Goal: Task Accomplishment & Management: Use online tool/utility

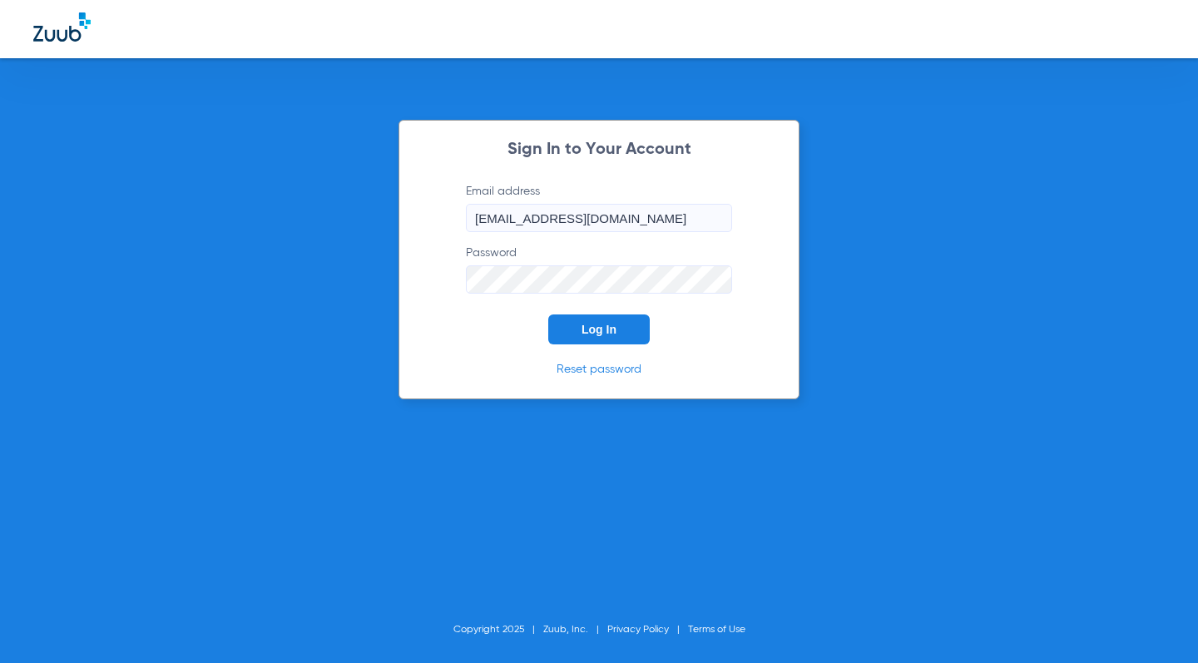
click at [607, 332] on span "Log In" at bounding box center [599, 329] width 35 height 13
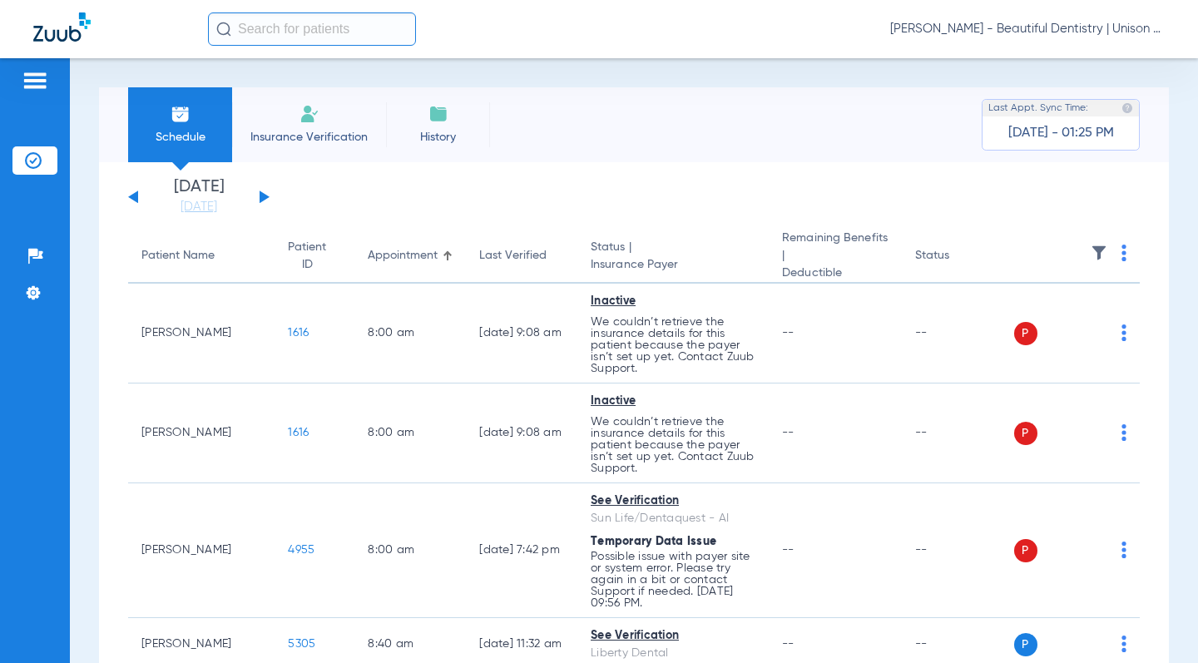
click at [256, 196] on div "[DATE] [DATE] [DATE] [DATE] [DATE] [DATE] [DATE] [DATE] [DATE] [DATE] [DATE] [D…" at bounding box center [198, 197] width 141 height 37
click at [260, 198] on button at bounding box center [265, 197] width 10 height 12
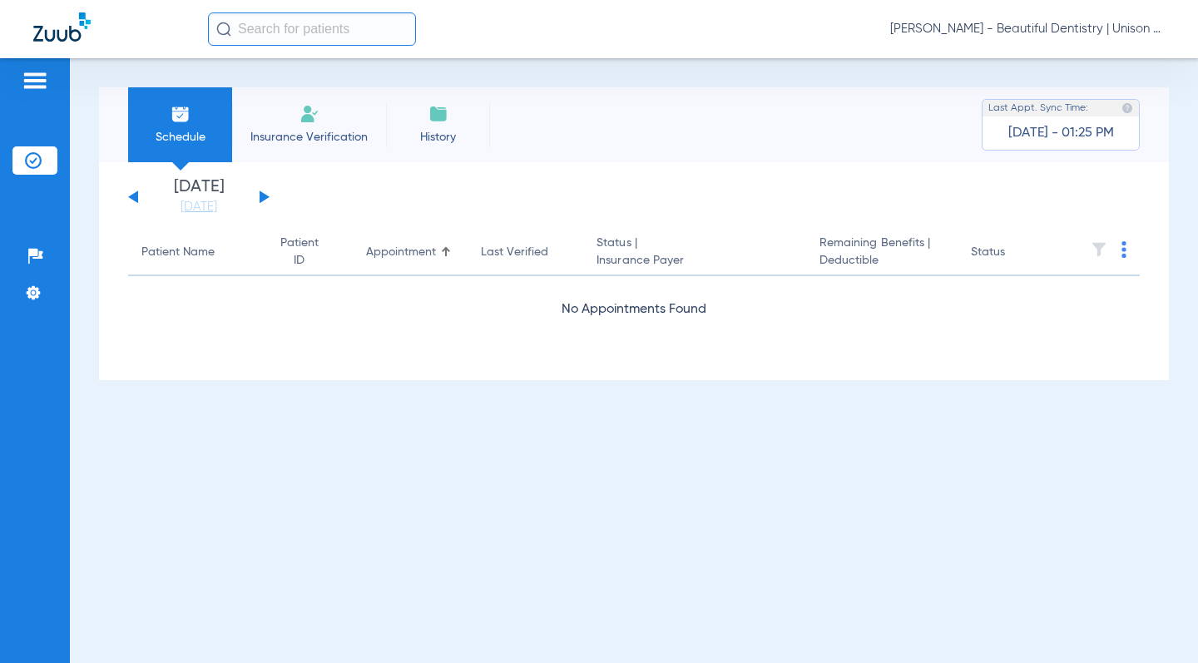
click at [260, 198] on button at bounding box center [265, 197] width 10 height 12
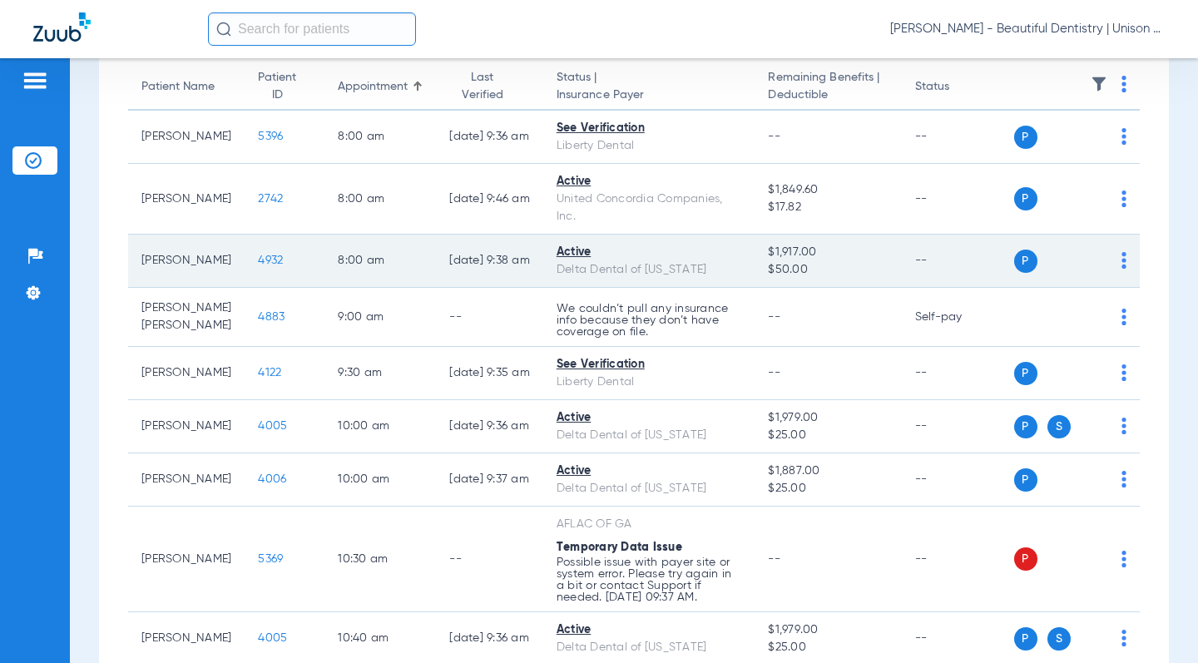
scroll to position [166, 0]
click at [258, 255] on span "4932" at bounding box center [270, 260] width 25 height 12
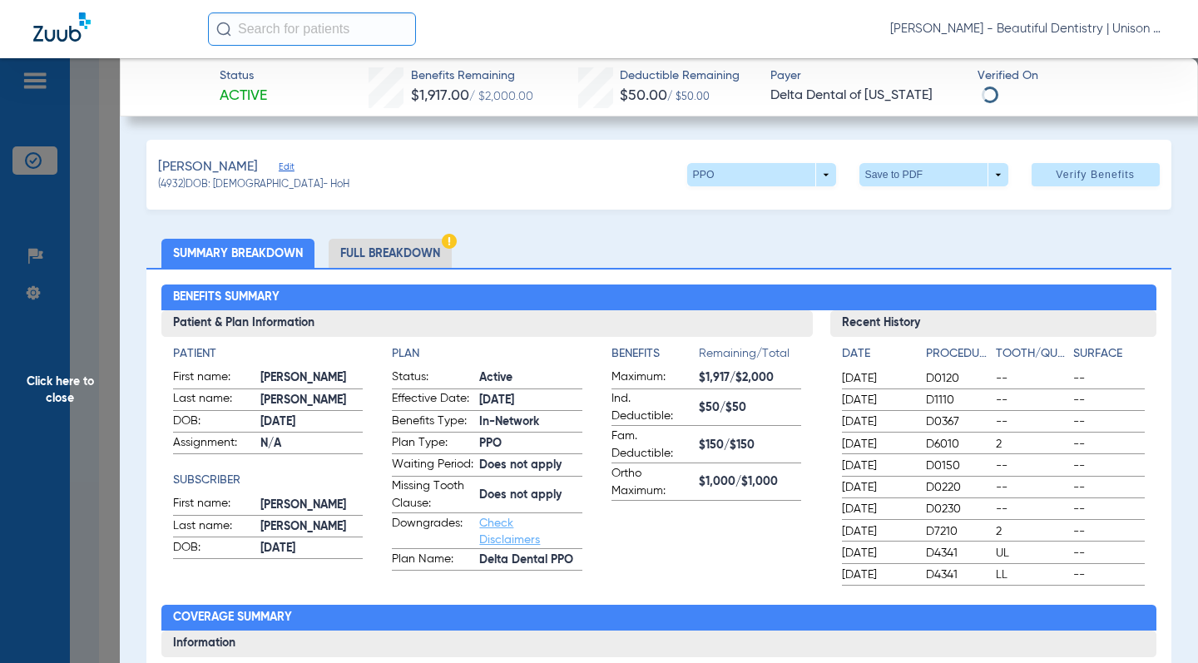
click at [631, 245] on ul "Summary Breakdown Full Breakdown" at bounding box center [658, 253] width 1024 height 29
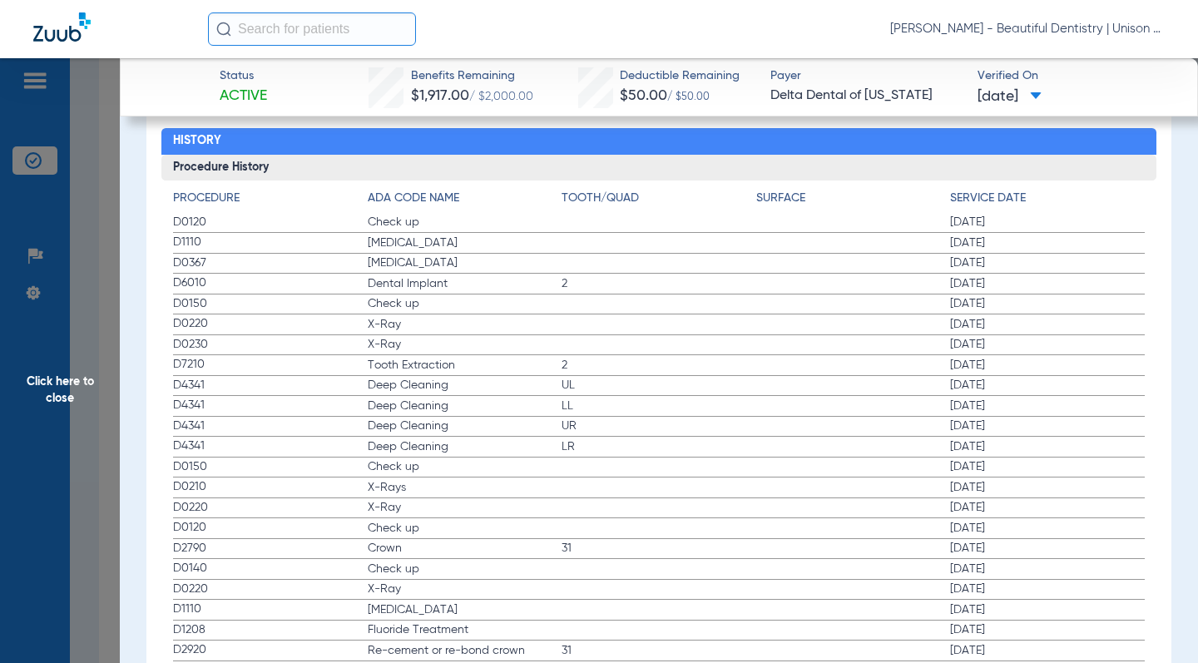
scroll to position [1997, 0]
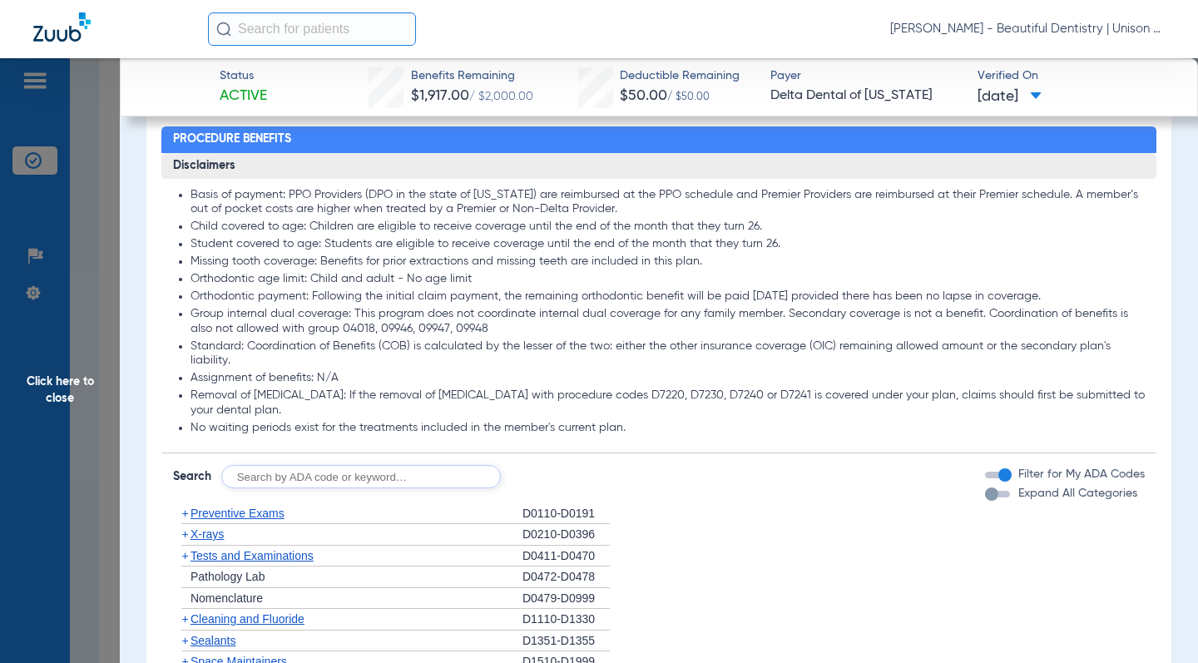
scroll to position [915, 0]
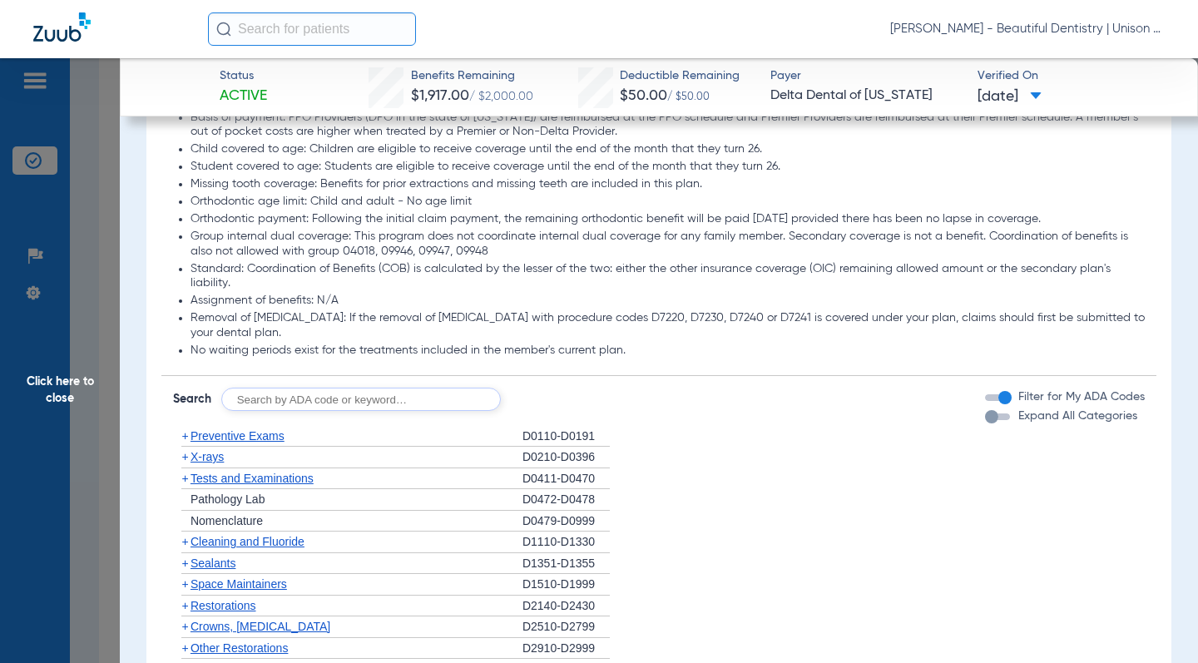
click at [183, 478] on span "+" at bounding box center [184, 478] width 7 height 13
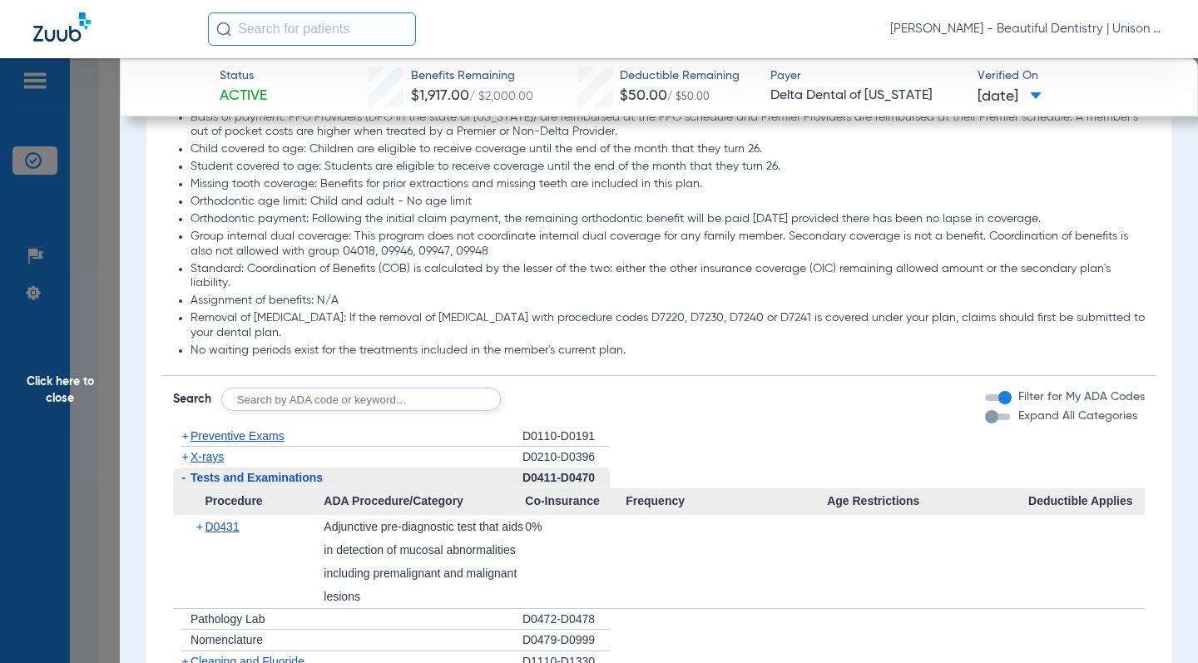
scroll to position [1165, 0]
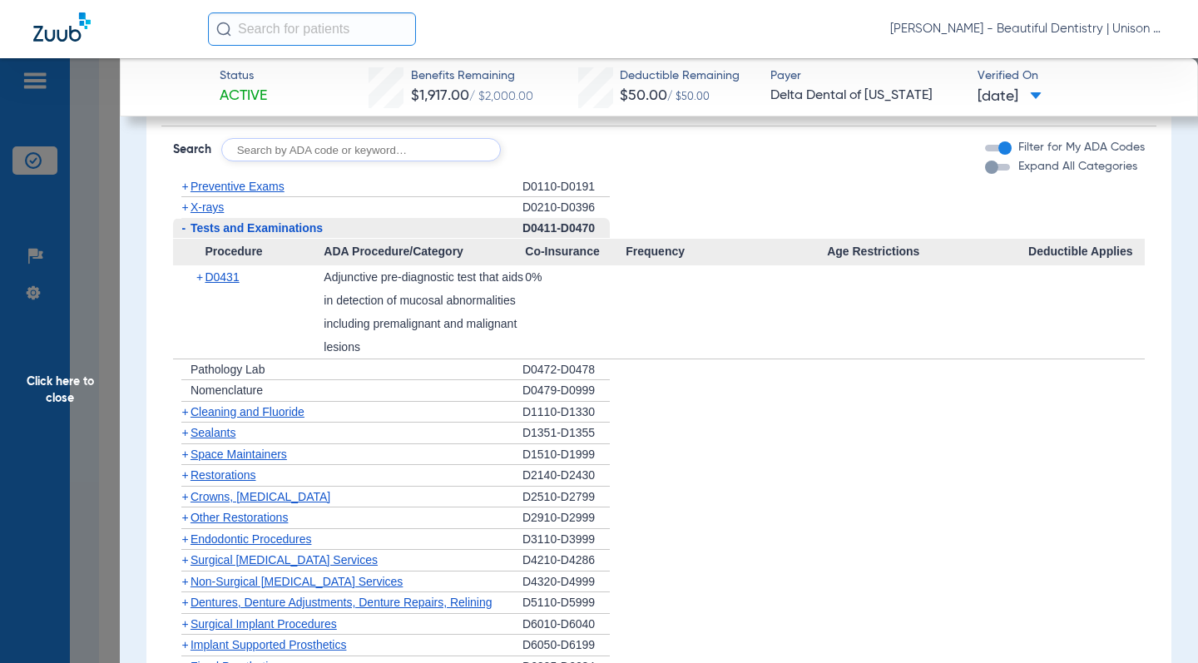
click at [181, 192] on span "+" at bounding box center [184, 186] width 7 height 13
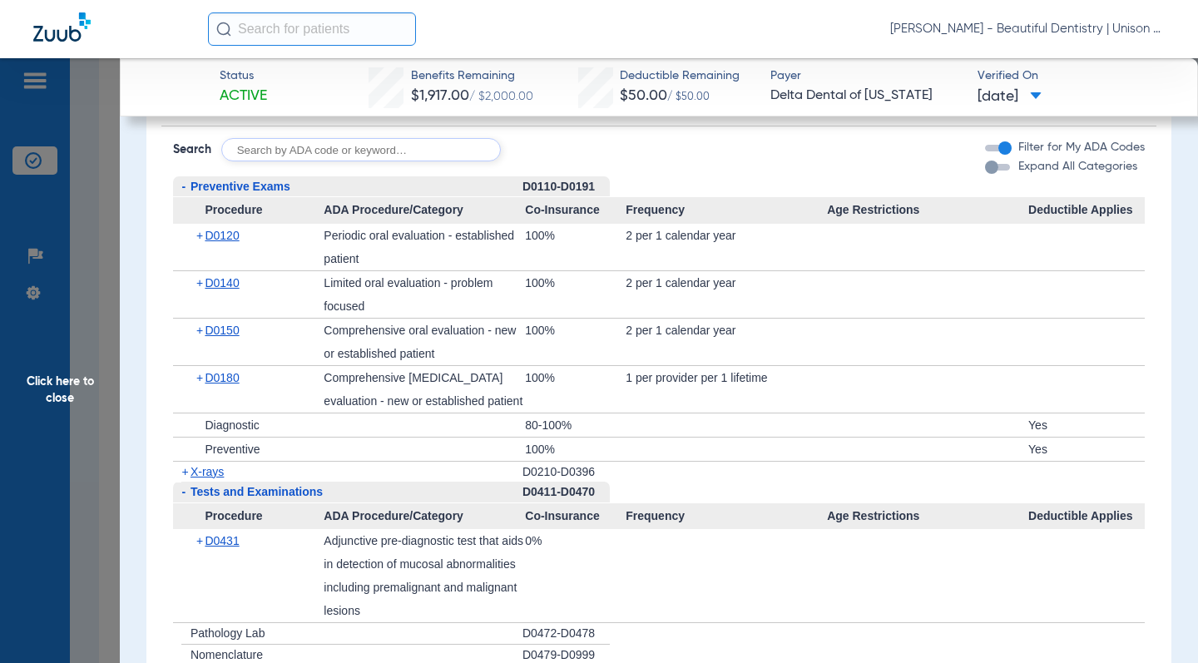
click at [95, 189] on span "Click here to close" at bounding box center [60, 389] width 120 height 663
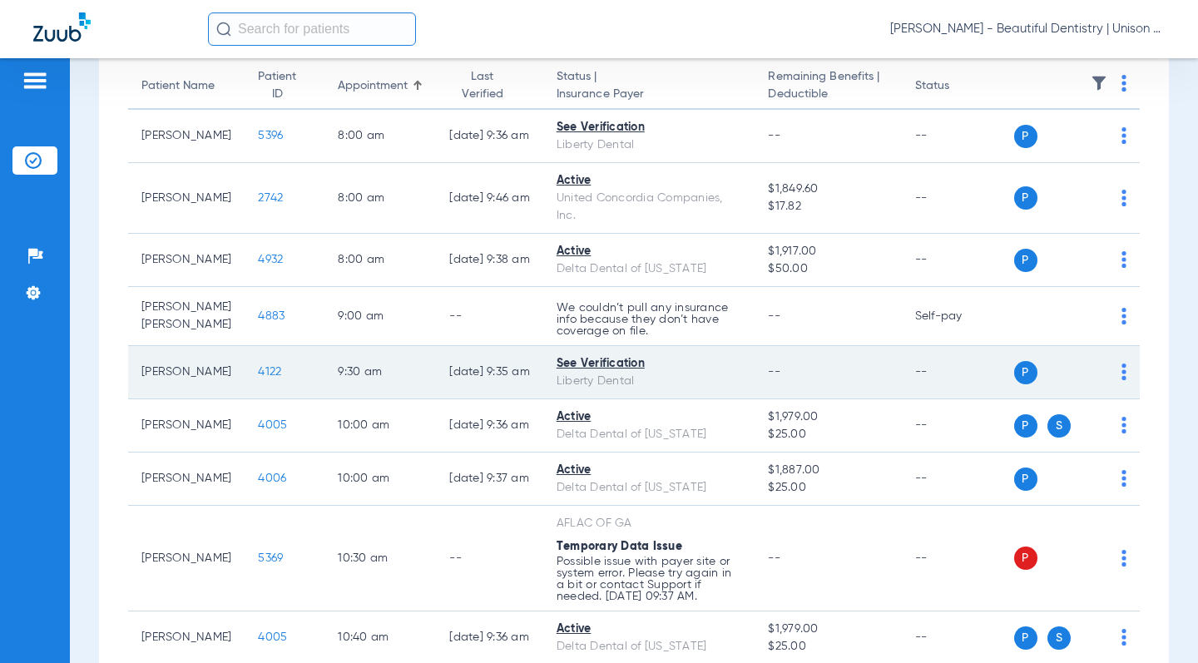
scroll to position [333, 0]
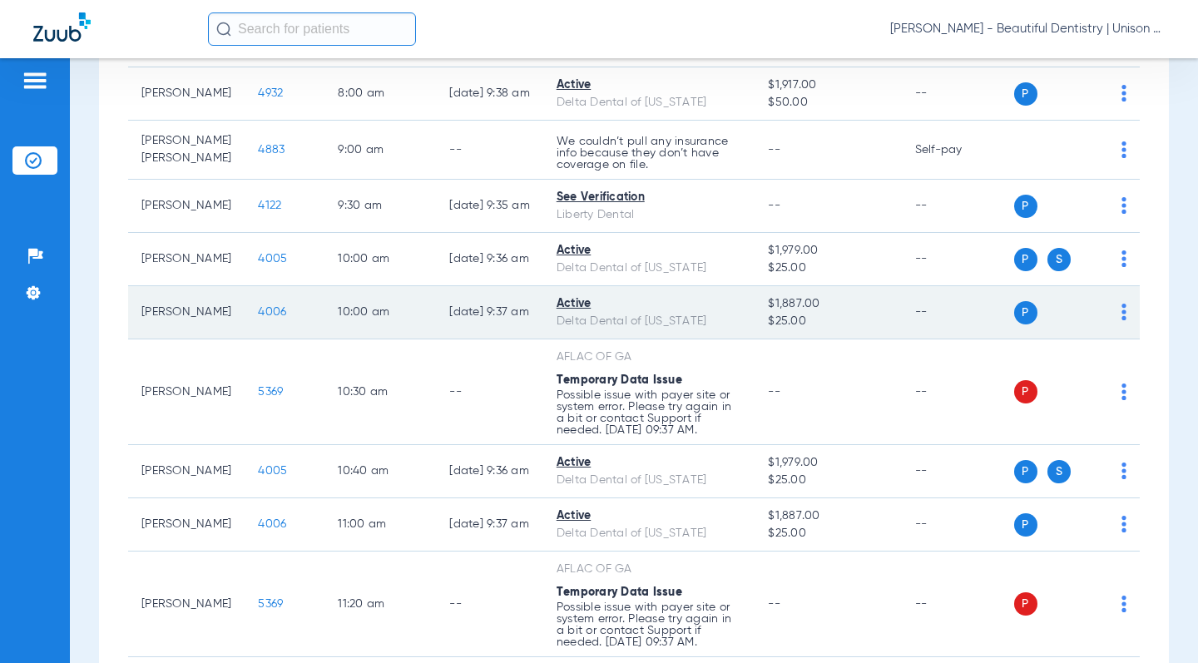
click at [258, 318] on span "4006" at bounding box center [272, 312] width 28 height 12
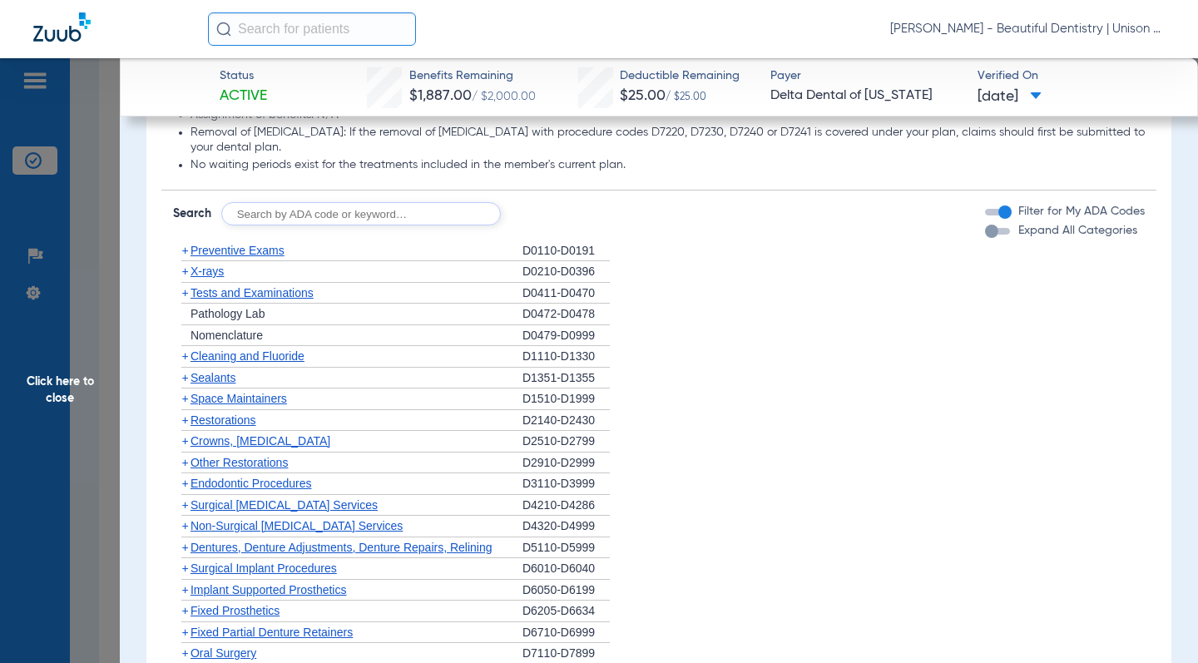
scroll to position [1082, 0]
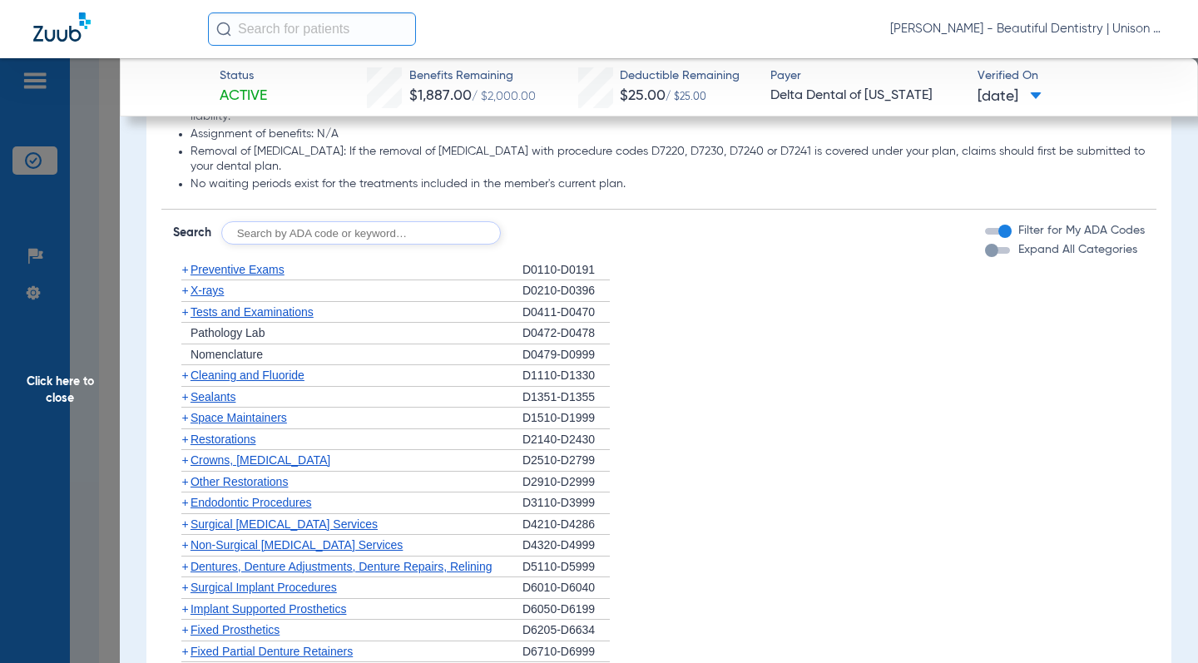
click at [187, 373] on span "+" at bounding box center [184, 375] width 7 height 13
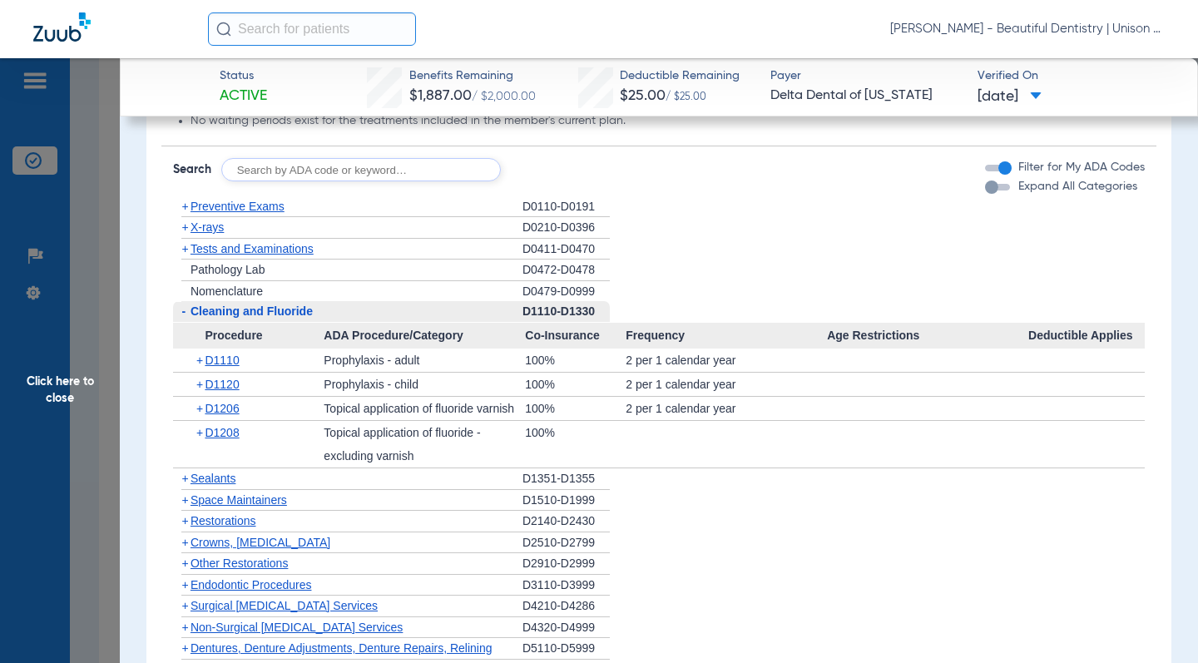
scroll to position [1165, 0]
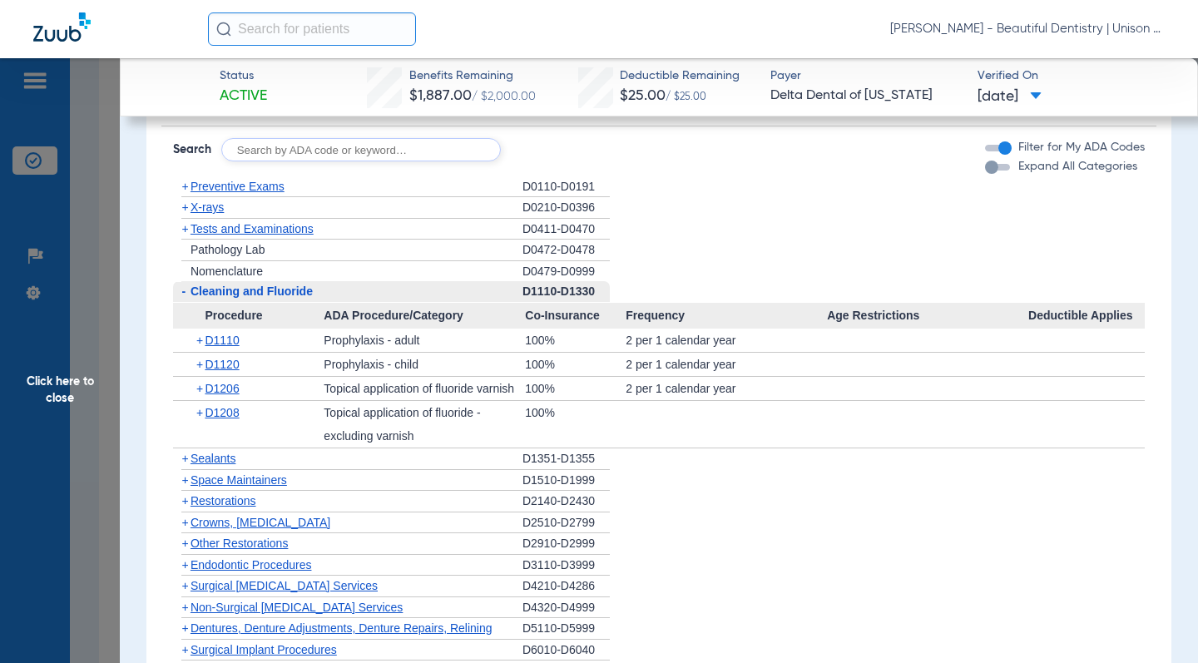
click at [657, 210] on li "+ X-rays D0210-D0396" at bounding box center [659, 208] width 972 height 22
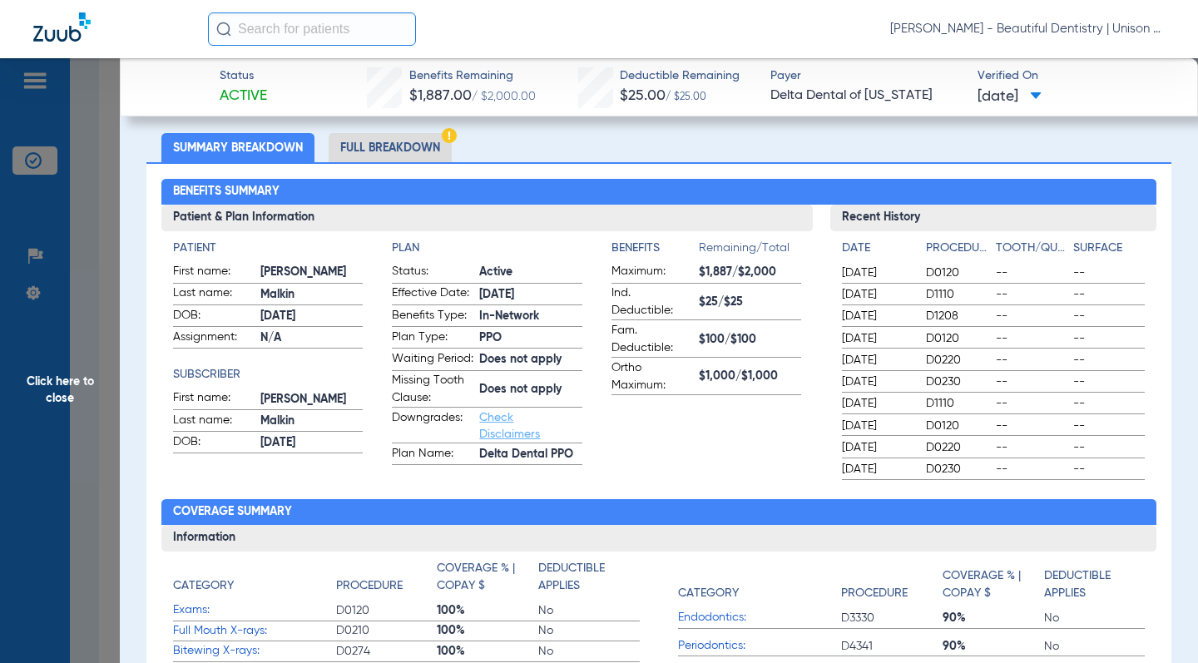
scroll to position [0, 0]
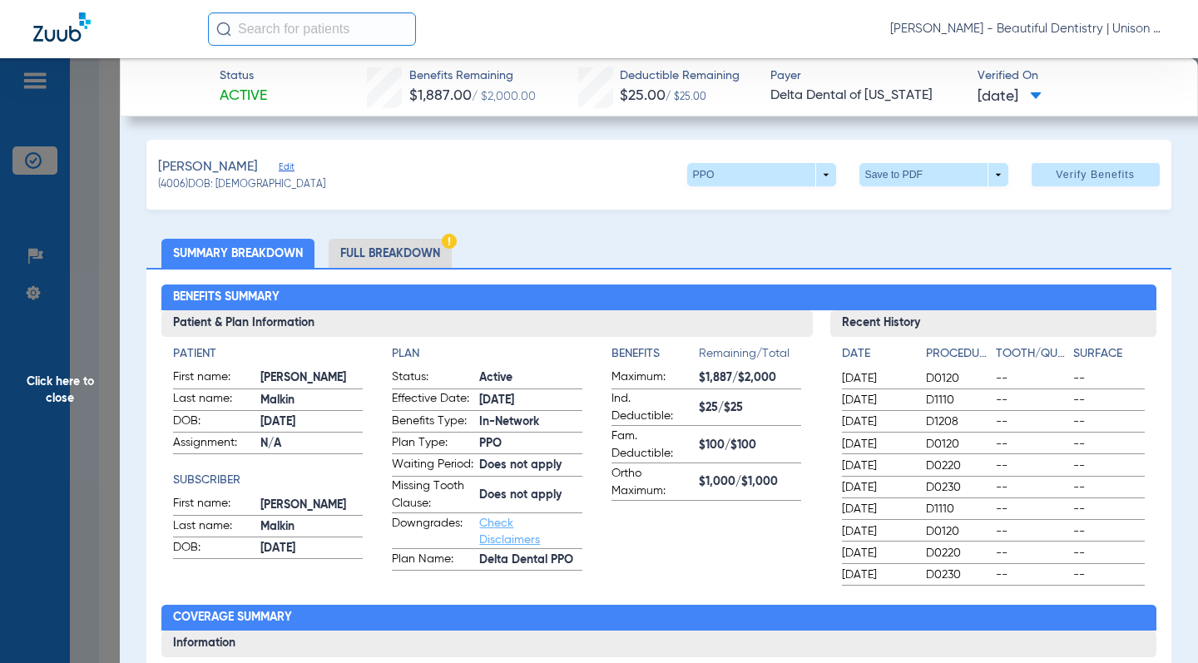
click at [102, 200] on span "Click here to close" at bounding box center [60, 389] width 120 height 663
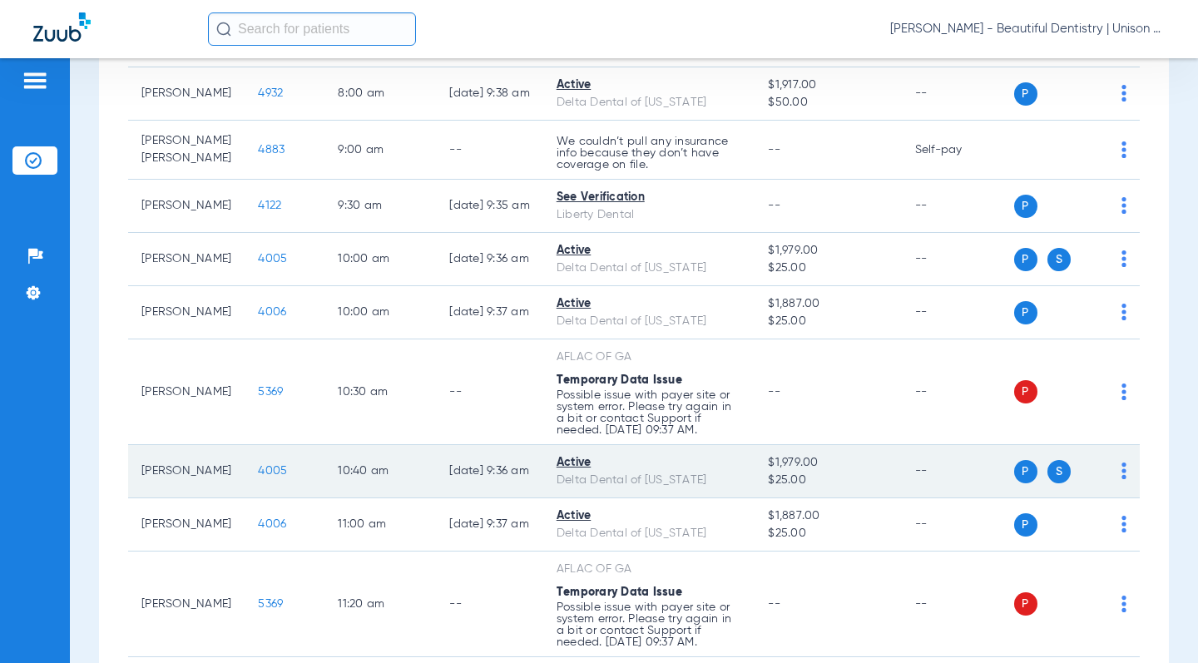
click at [258, 477] on span "4005" at bounding box center [272, 471] width 29 height 12
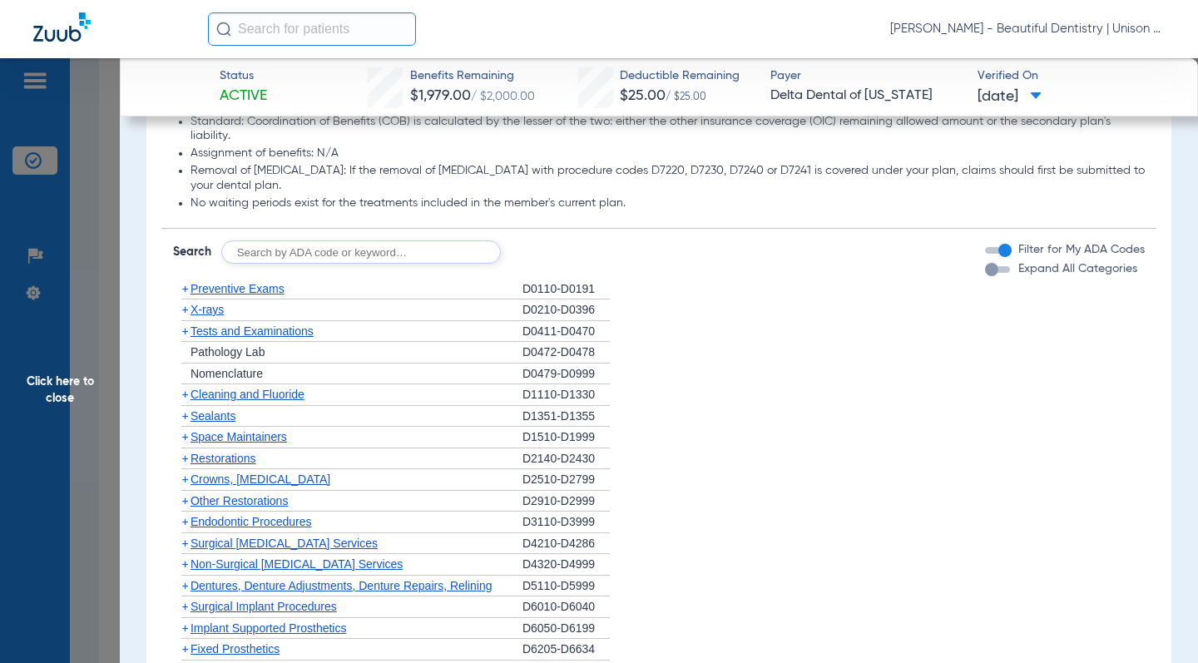
scroll to position [1082, 0]
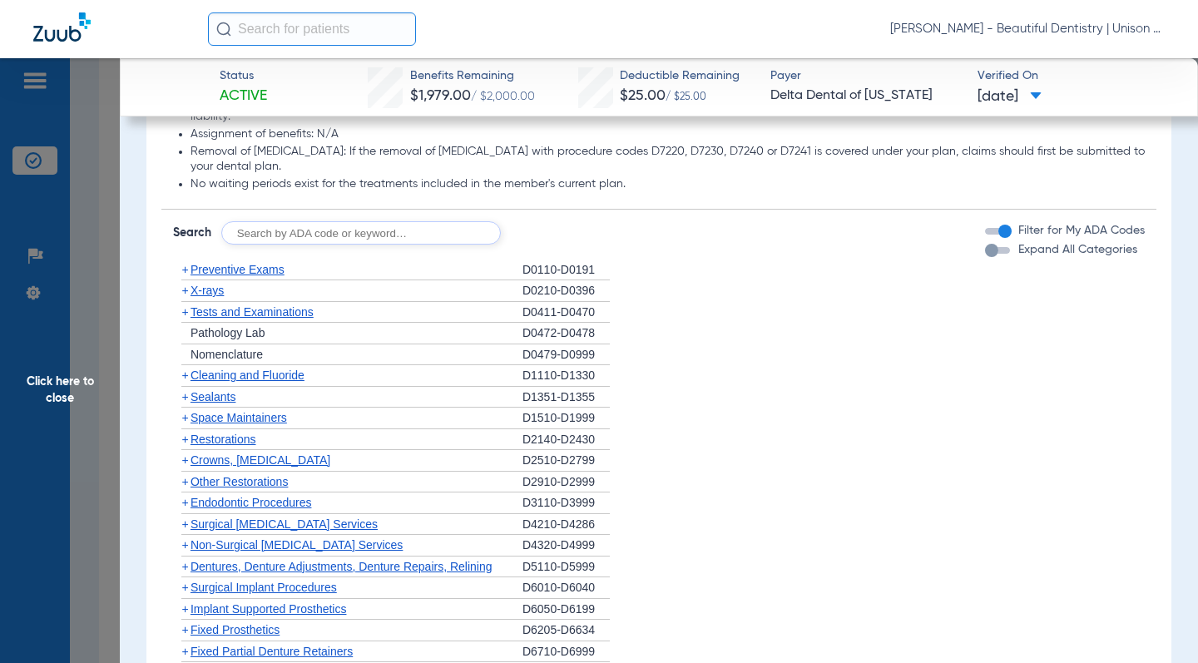
click at [184, 370] on span "+" at bounding box center [184, 375] width 7 height 13
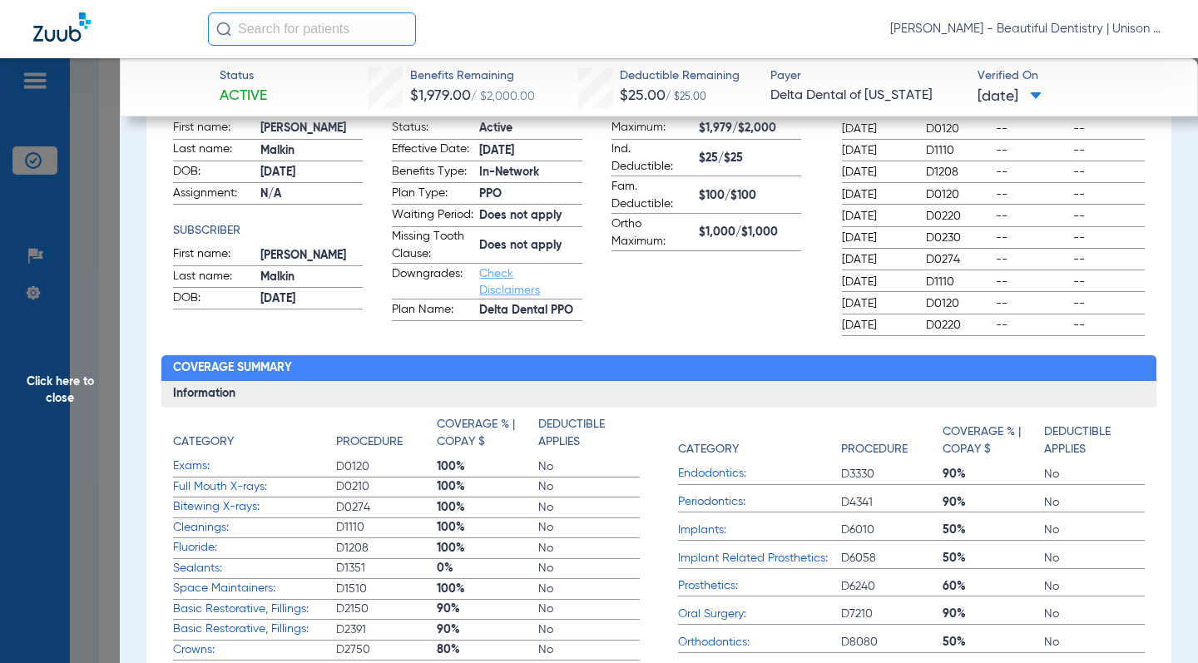
scroll to position [0, 0]
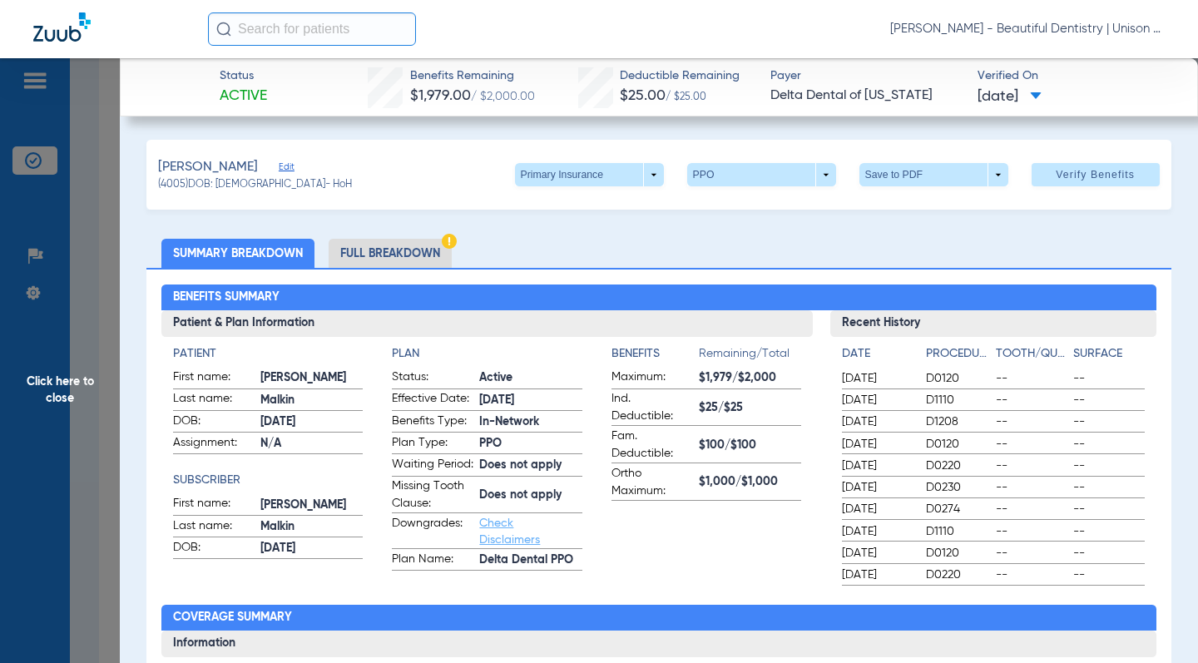
click at [86, 181] on span "Click here to close" at bounding box center [60, 389] width 120 height 663
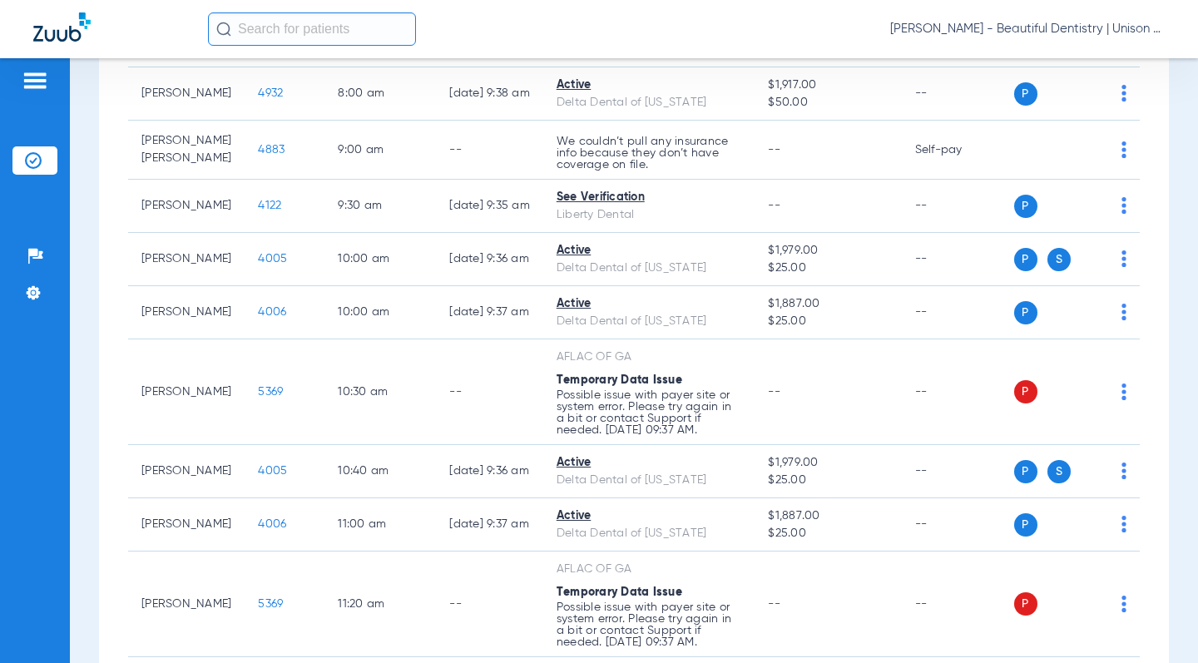
click at [113, 284] on div "[DATE] [DATE] [DATE] [DATE] [DATE] [DATE] [DATE] [DATE] [DATE] [DATE] [DATE] [D…" at bounding box center [634, 663] width 1070 height 1668
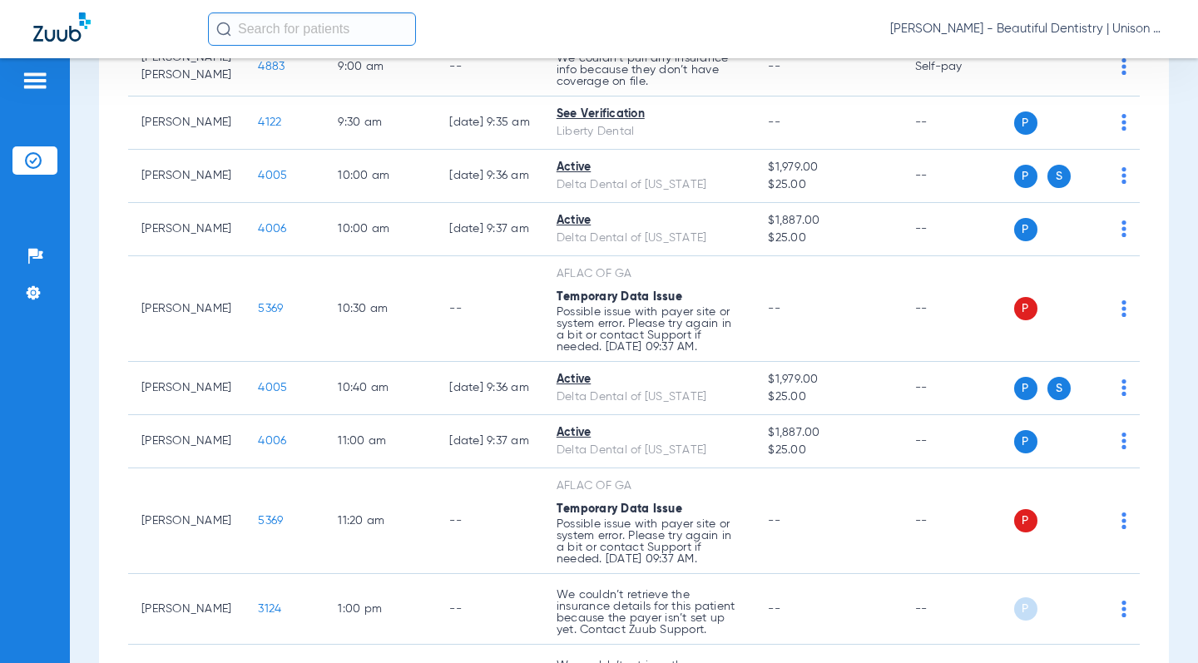
scroll to position [499, 0]
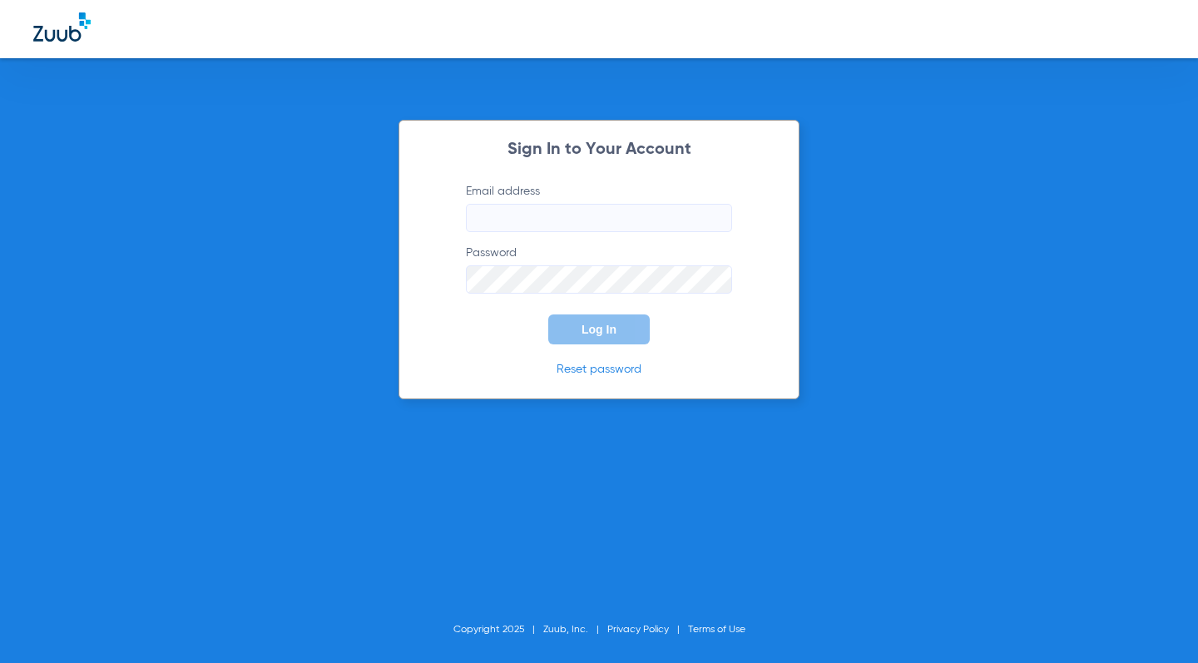
type input "[EMAIL_ADDRESS][DOMAIN_NAME]"
click at [619, 326] on button "Log In" at bounding box center [599, 330] width 102 height 30
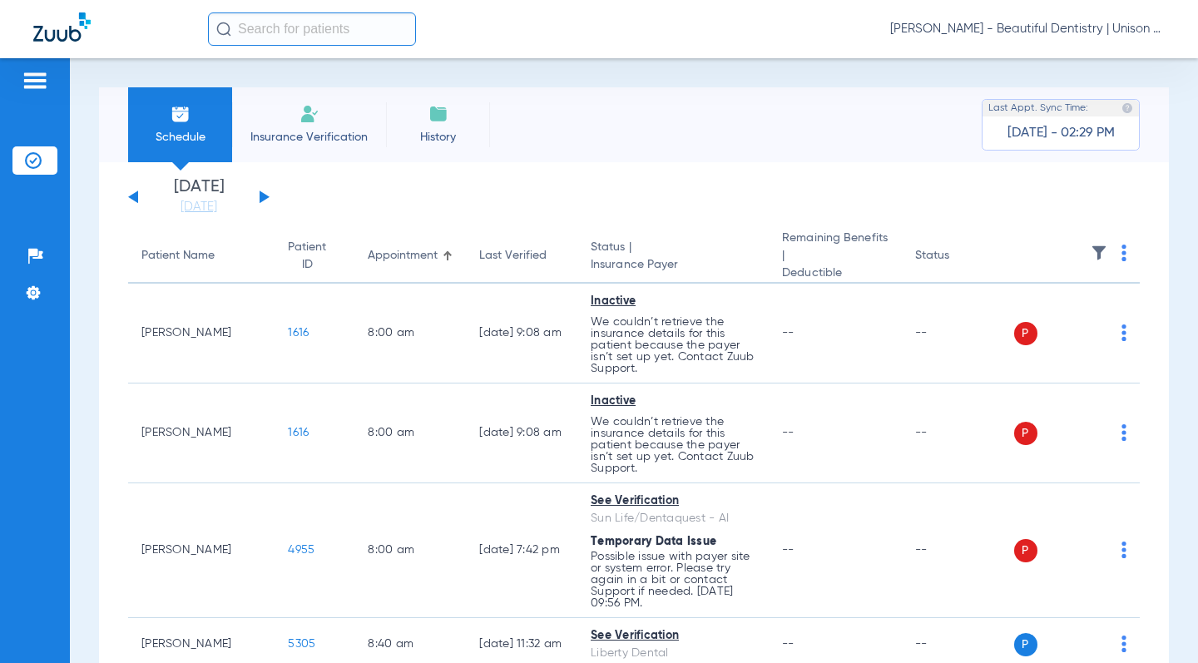
click at [267, 196] on button at bounding box center [265, 197] width 10 height 12
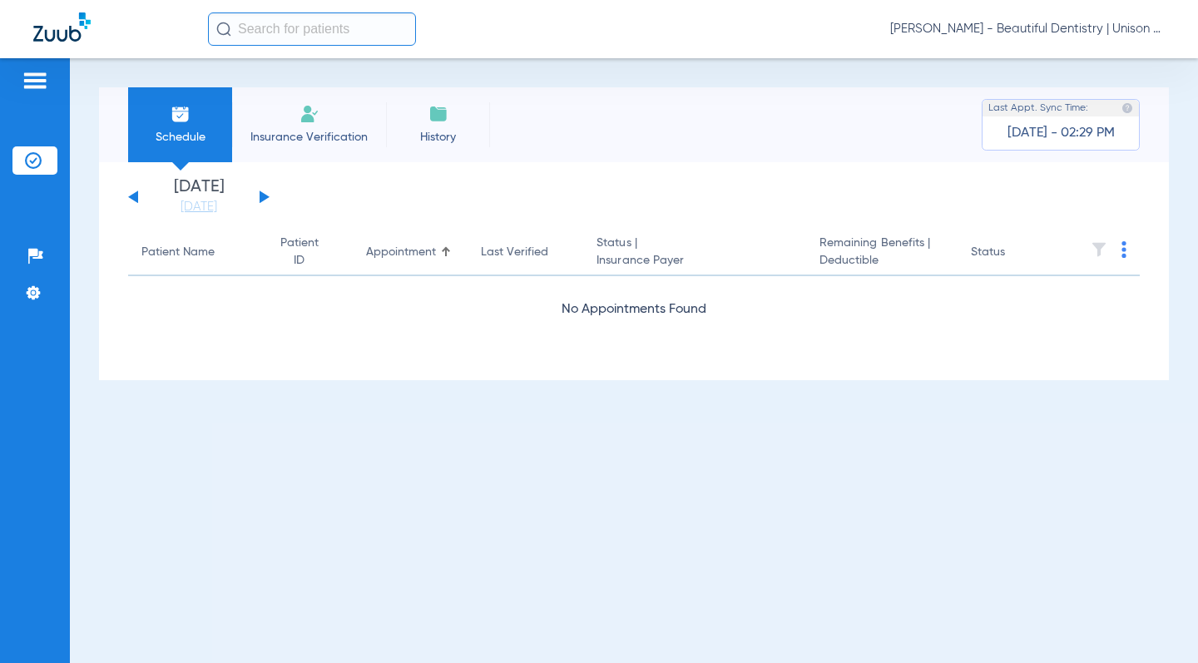
click at [267, 196] on button at bounding box center [265, 197] width 10 height 12
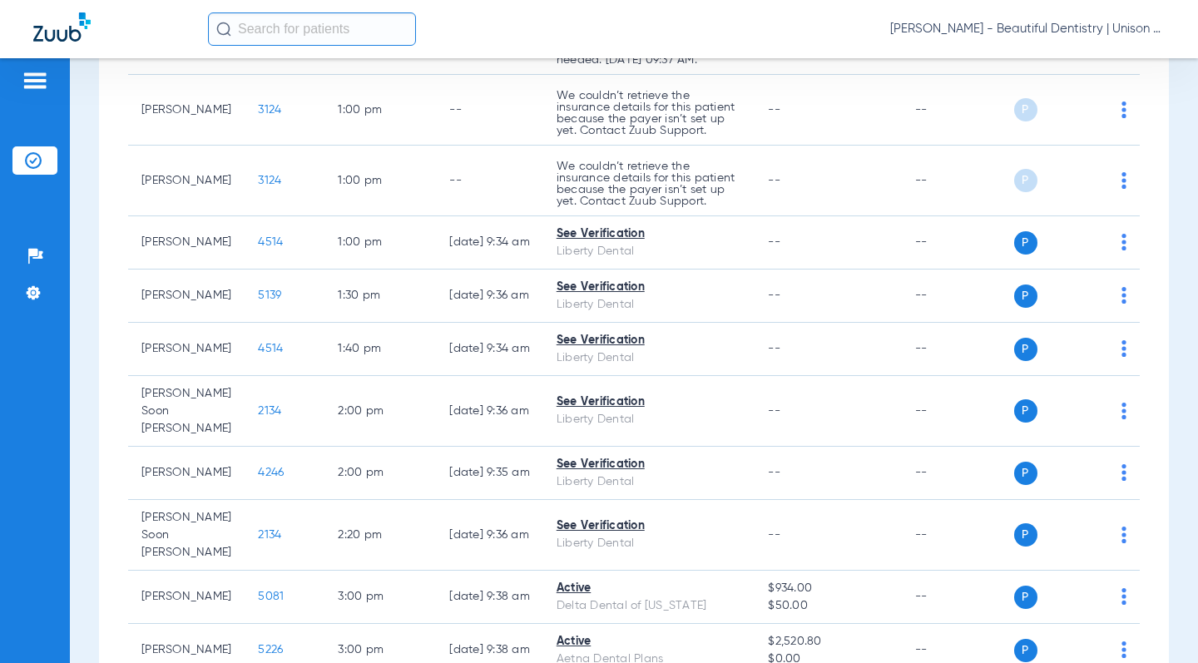
scroll to position [1207, 0]
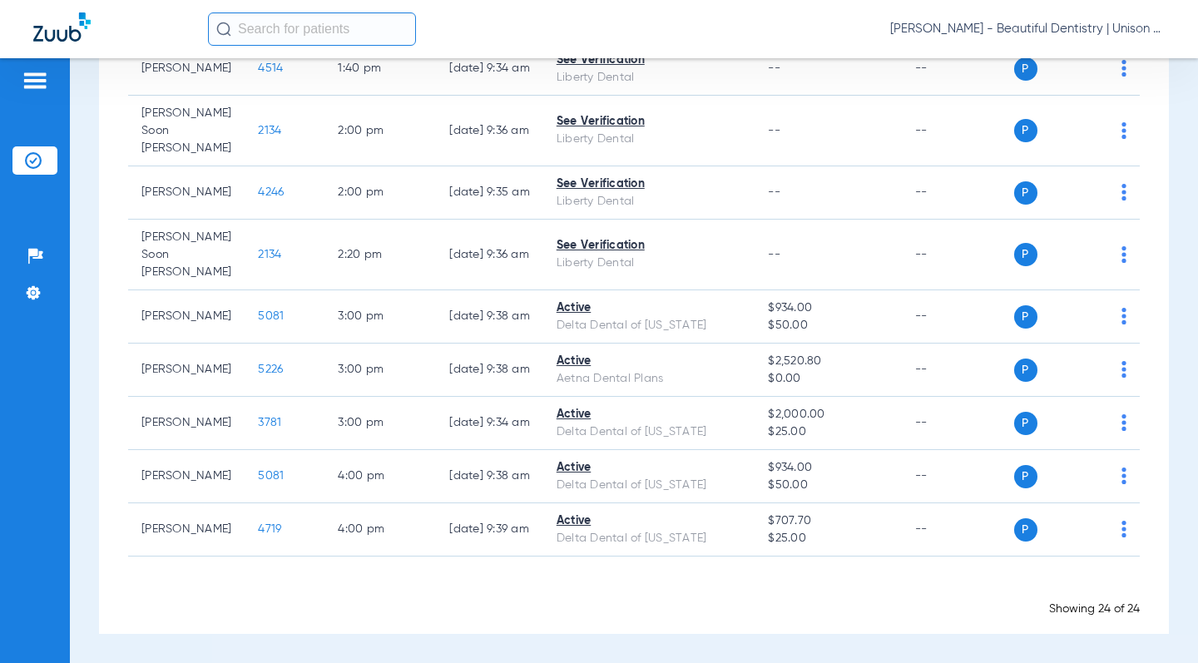
click at [93, 312] on div "Schedule Insurance Verification History Last Appt. Sync Time: [DATE] - 03:14 PM…" at bounding box center [634, 360] width 1128 height 605
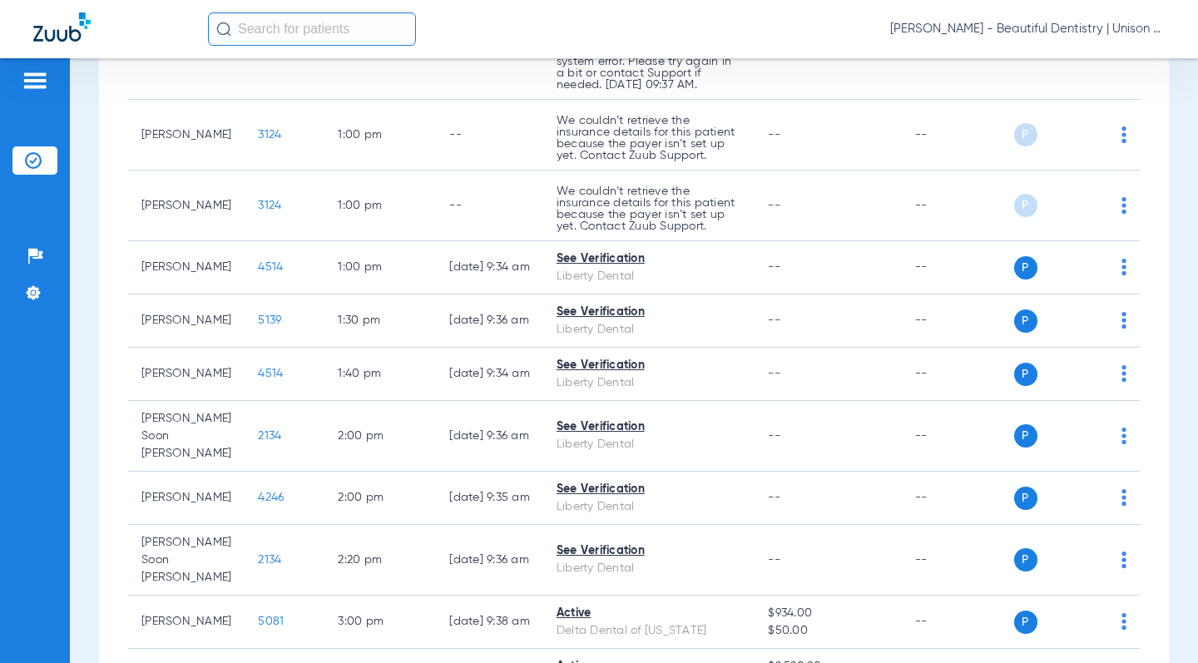
scroll to position [791, 0]
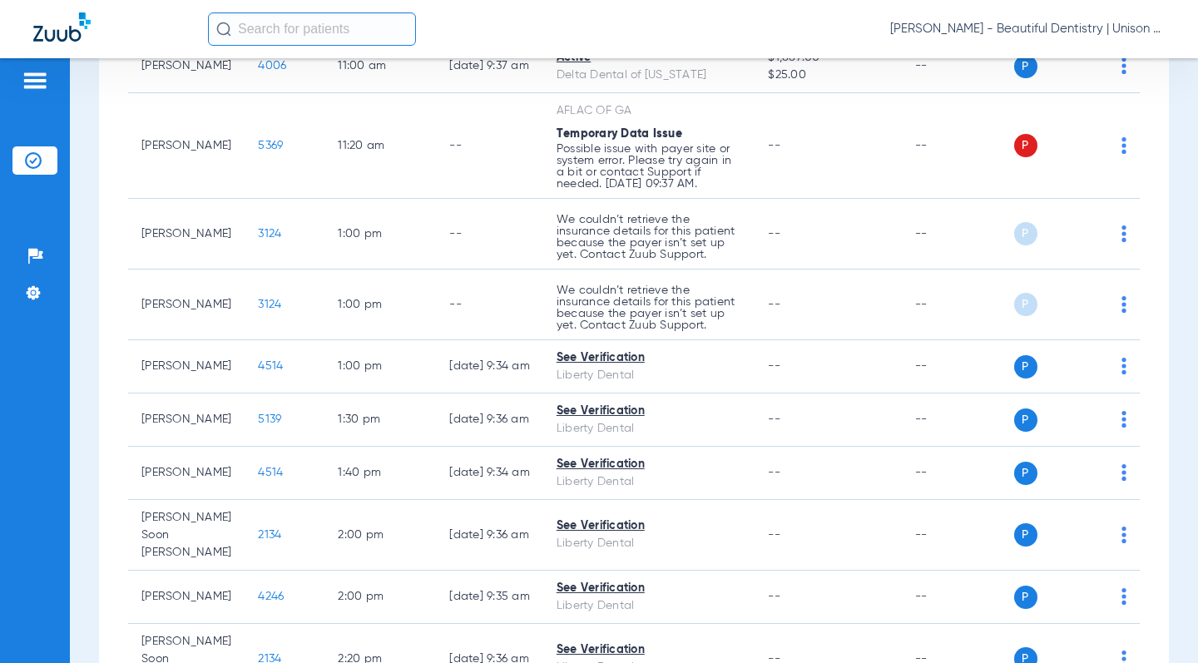
click at [92, 255] on div "Schedule Insurance Verification History Last Appt. Sync Time: [DATE] - 03:32 PM…" at bounding box center [634, 360] width 1128 height 605
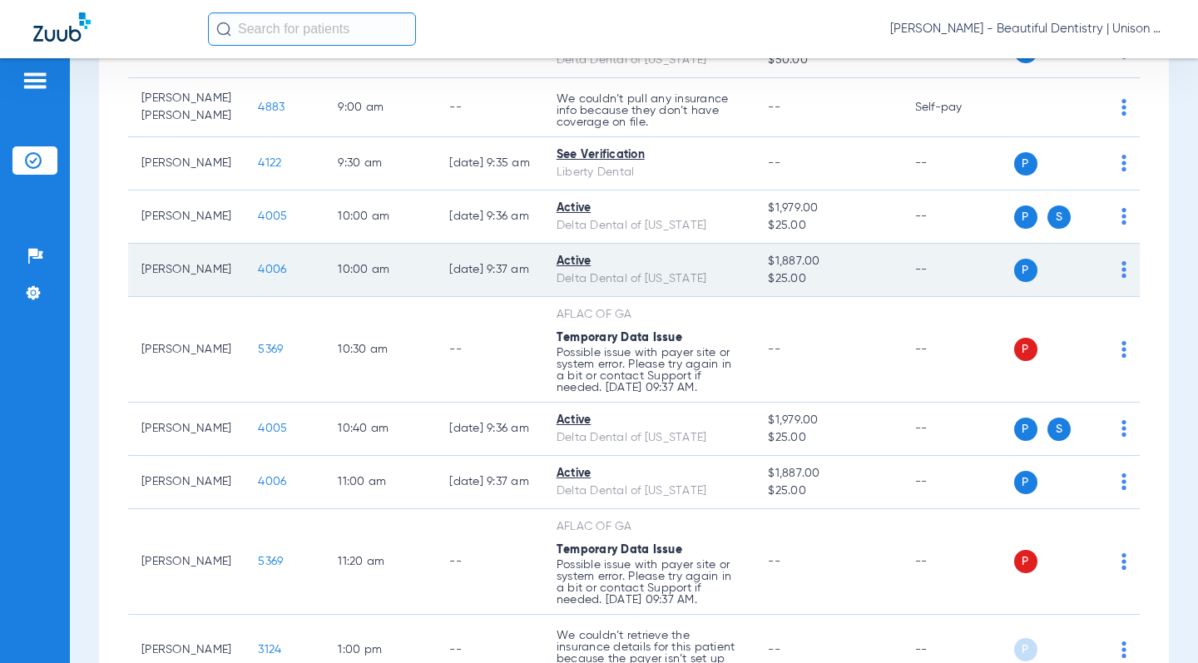
scroll to position [0, 0]
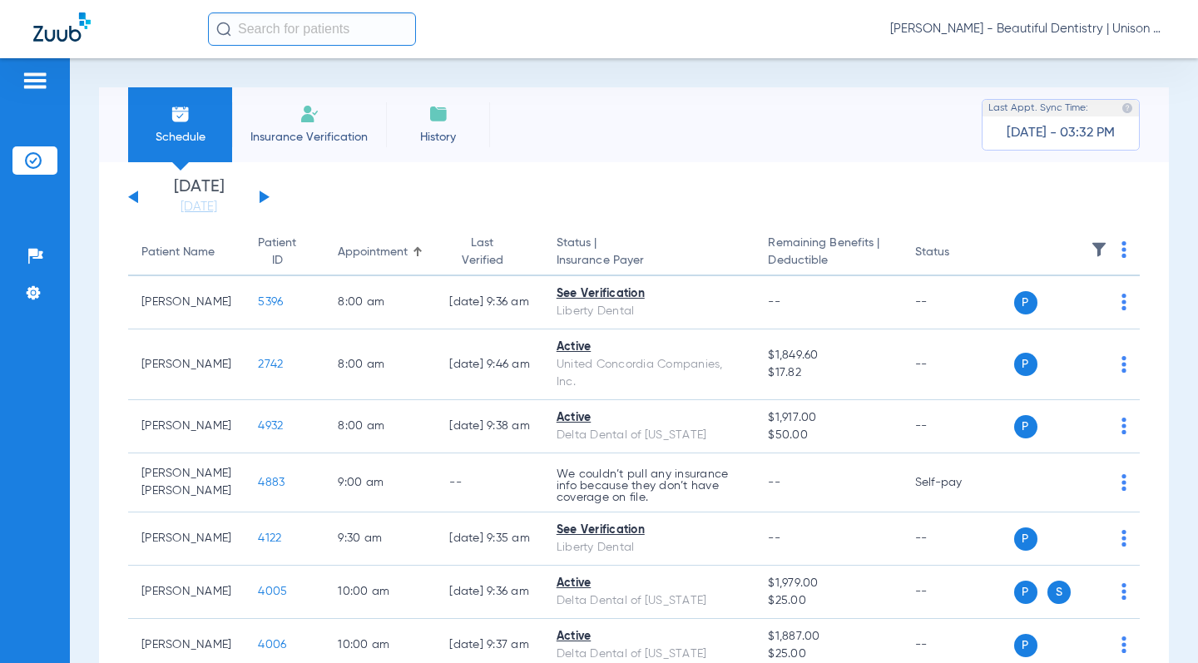
click at [141, 192] on div "[DATE] [DATE] [DATE] [DATE] [DATE] [DATE] [DATE] [DATE] [DATE] [DATE] [DATE] [D…" at bounding box center [198, 197] width 141 height 37
click at [135, 195] on button at bounding box center [133, 197] width 10 height 12
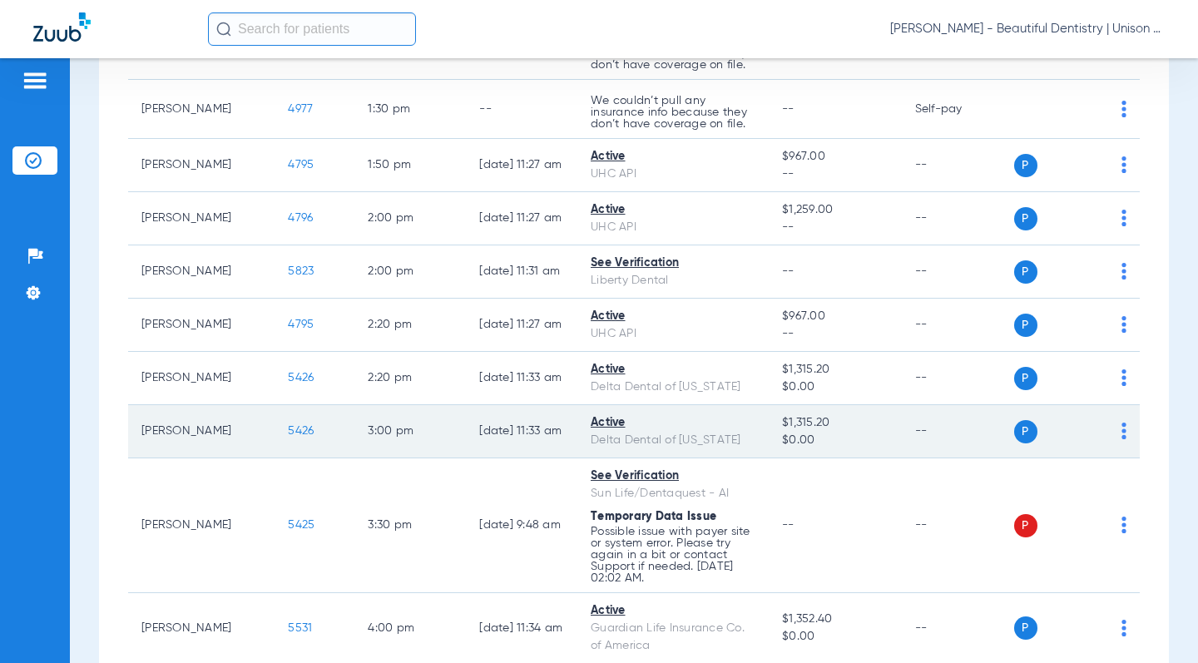
scroll to position [1498, 0]
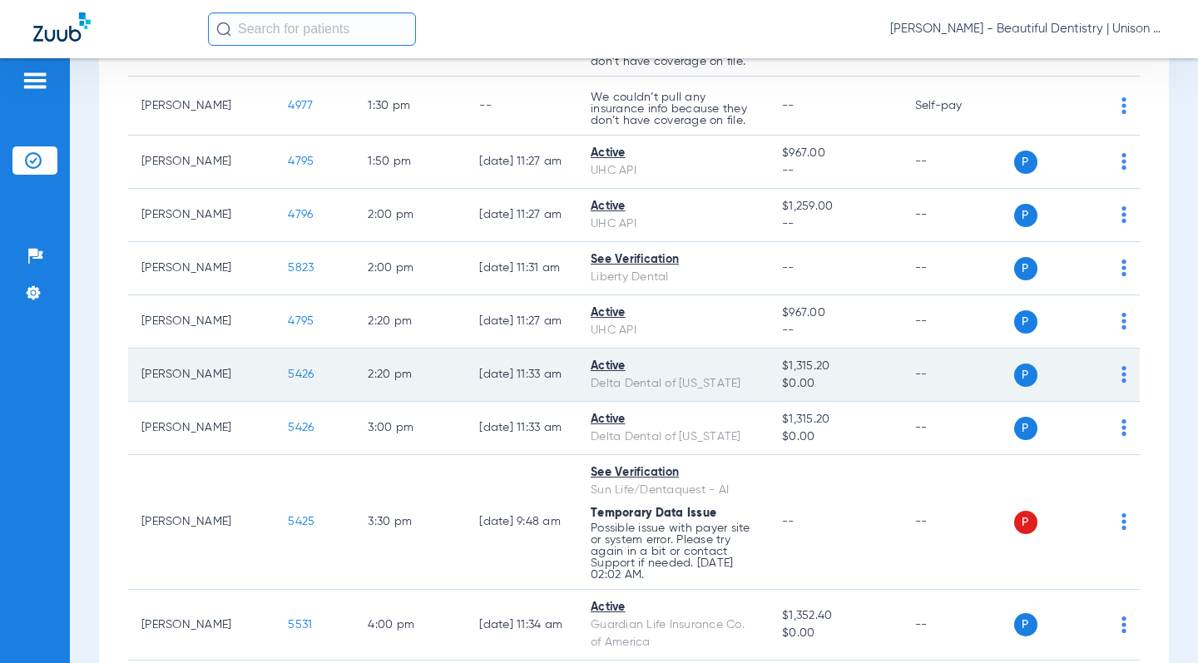
click at [288, 369] on span "5426" at bounding box center [301, 375] width 26 height 12
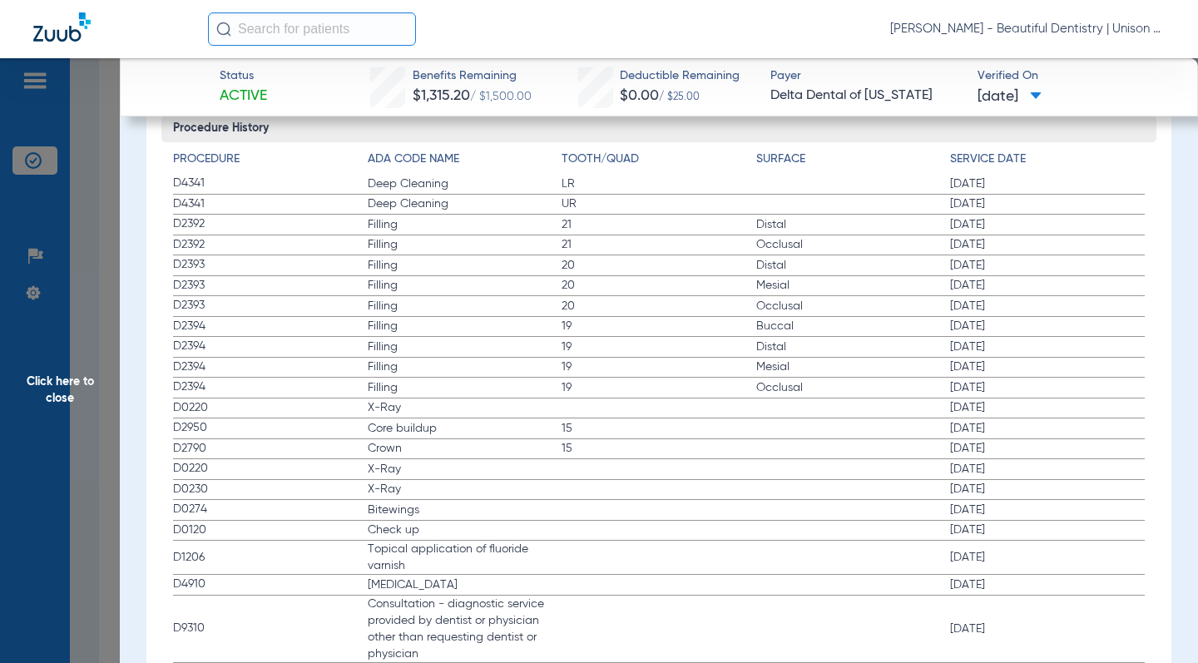
scroll to position [1581, 0]
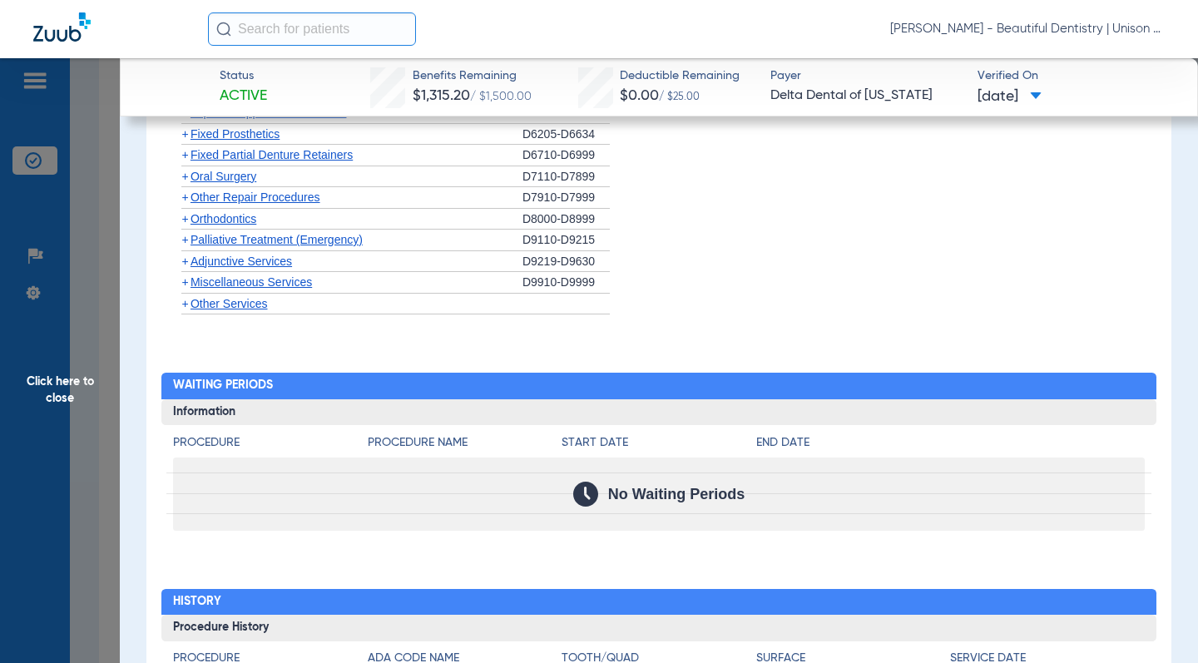
click at [184, 284] on span "+" at bounding box center [184, 281] width 7 height 13
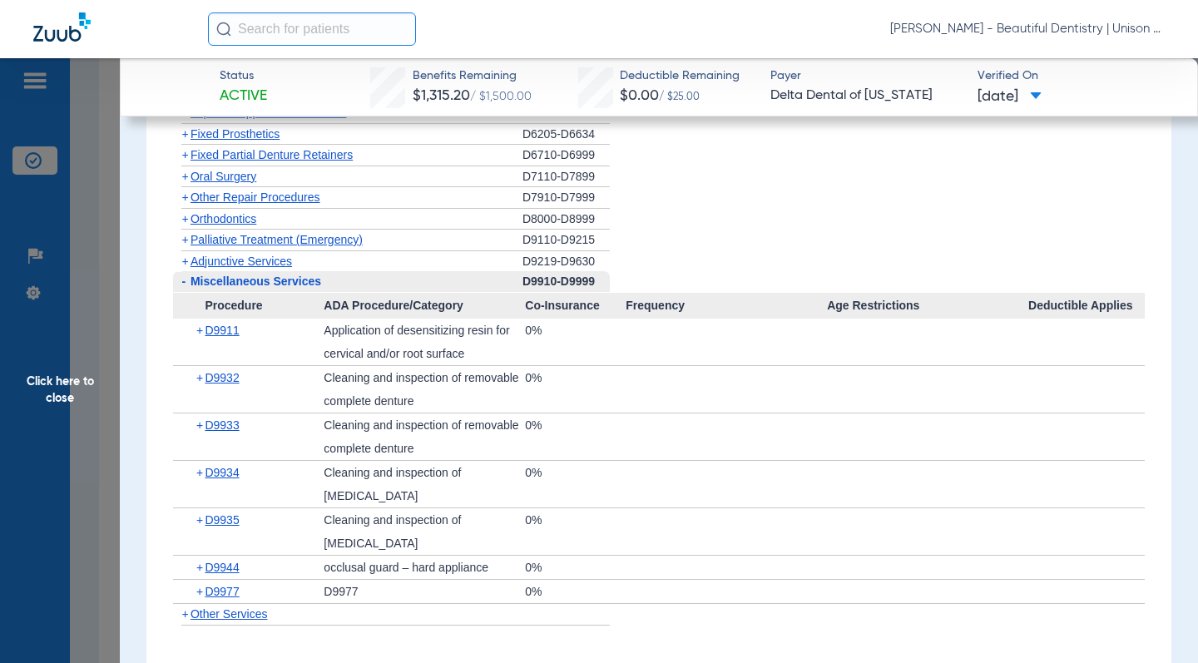
click at [701, 218] on li "+ Orthodontics D8000-D8999" at bounding box center [659, 220] width 972 height 22
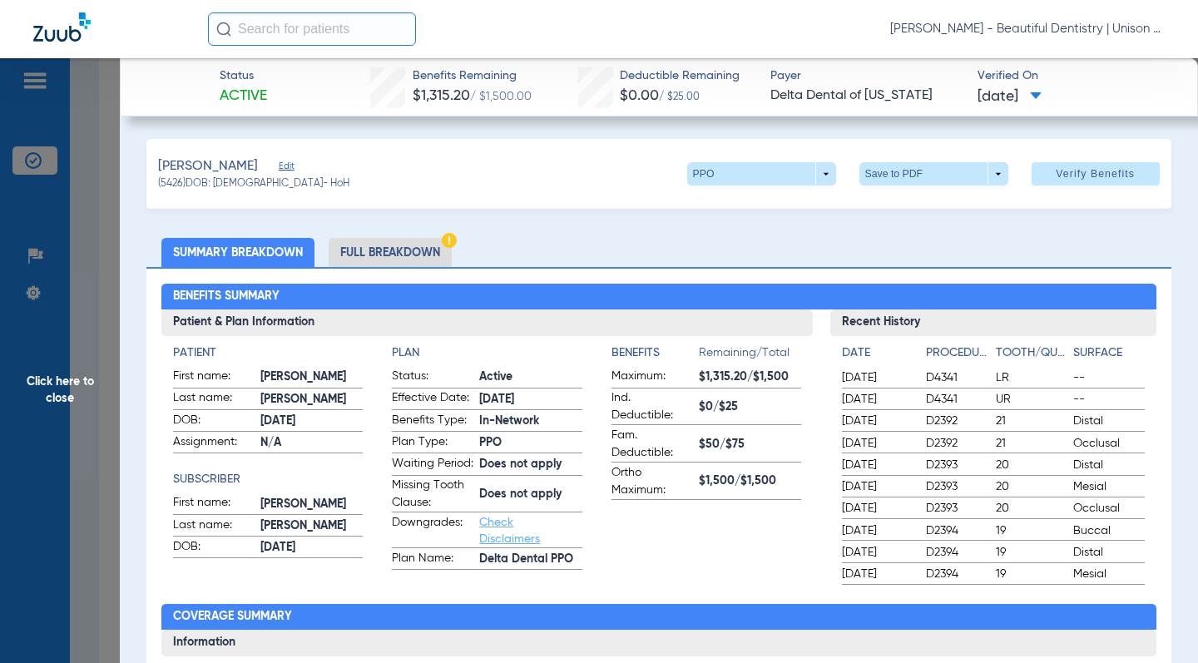
scroll to position [0, 0]
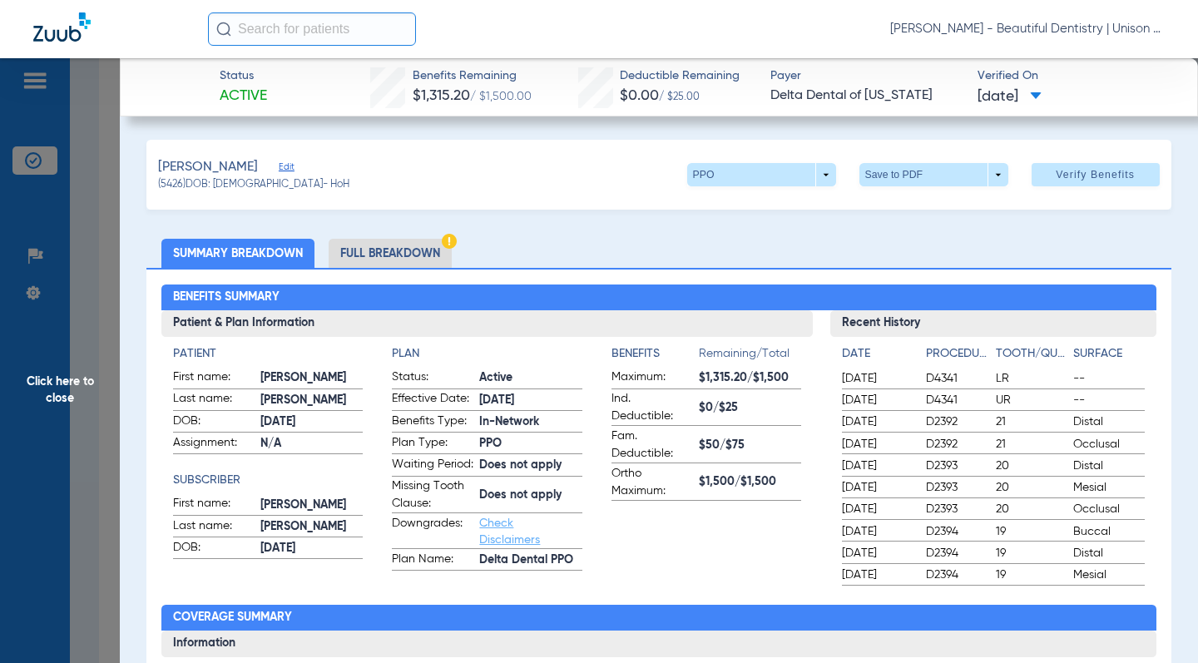
click at [578, 243] on ul "Summary Breakdown Full Breakdown" at bounding box center [658, 253] width 1024 height 29
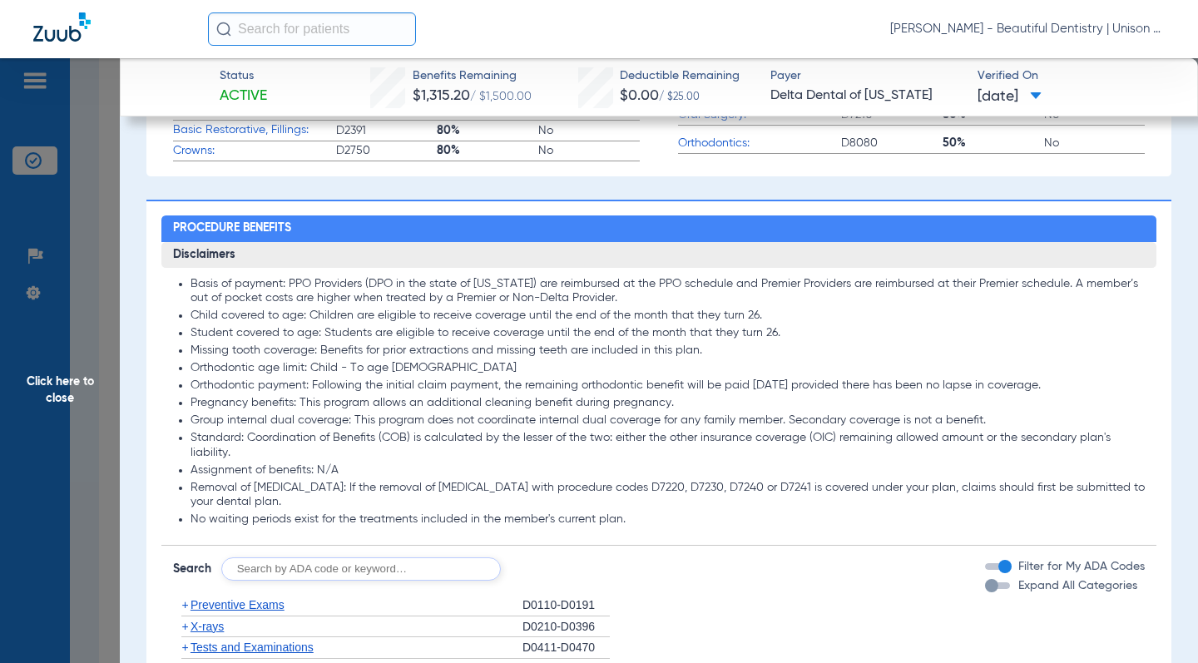
scroll to position [1165, 0]
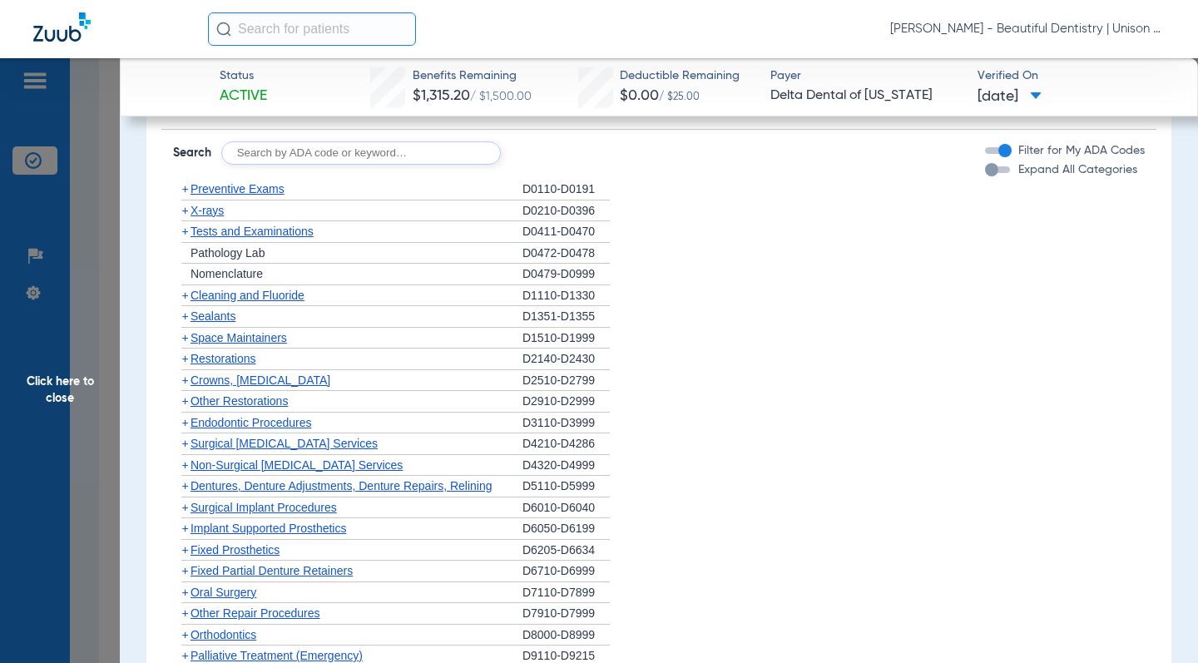
click at [183, 188] on span "+" at bounding box center [184, 188] width 7 height 13
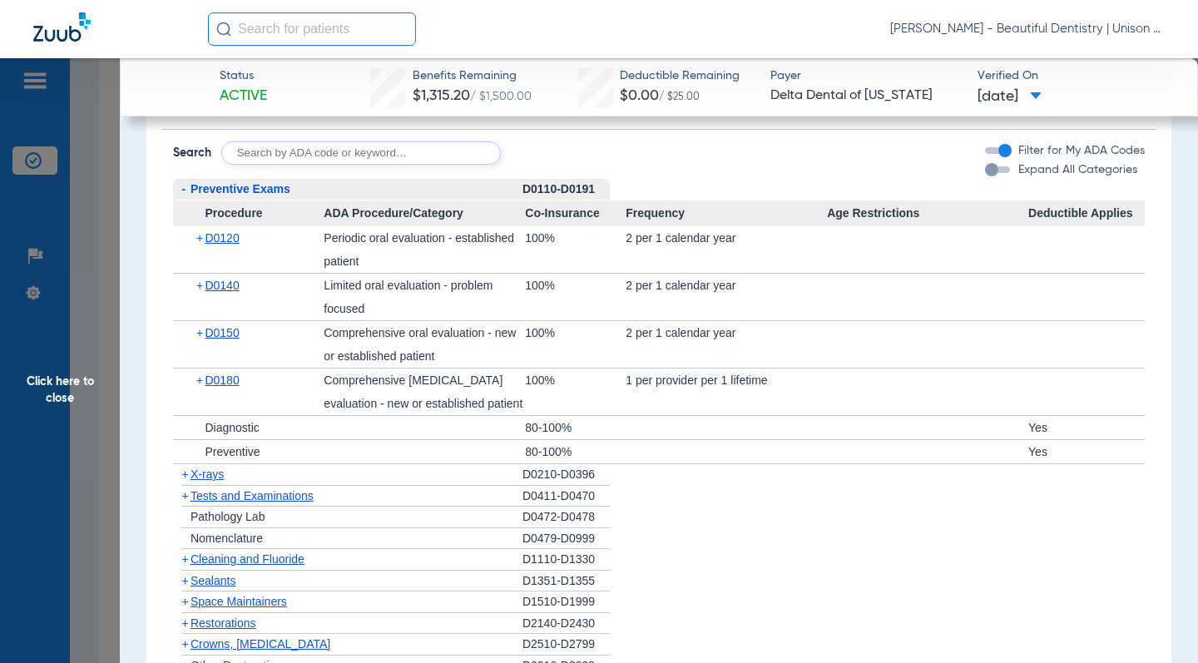
click at [198, 287] on span "+" at bounding box center [200, 285] width 9 height 23
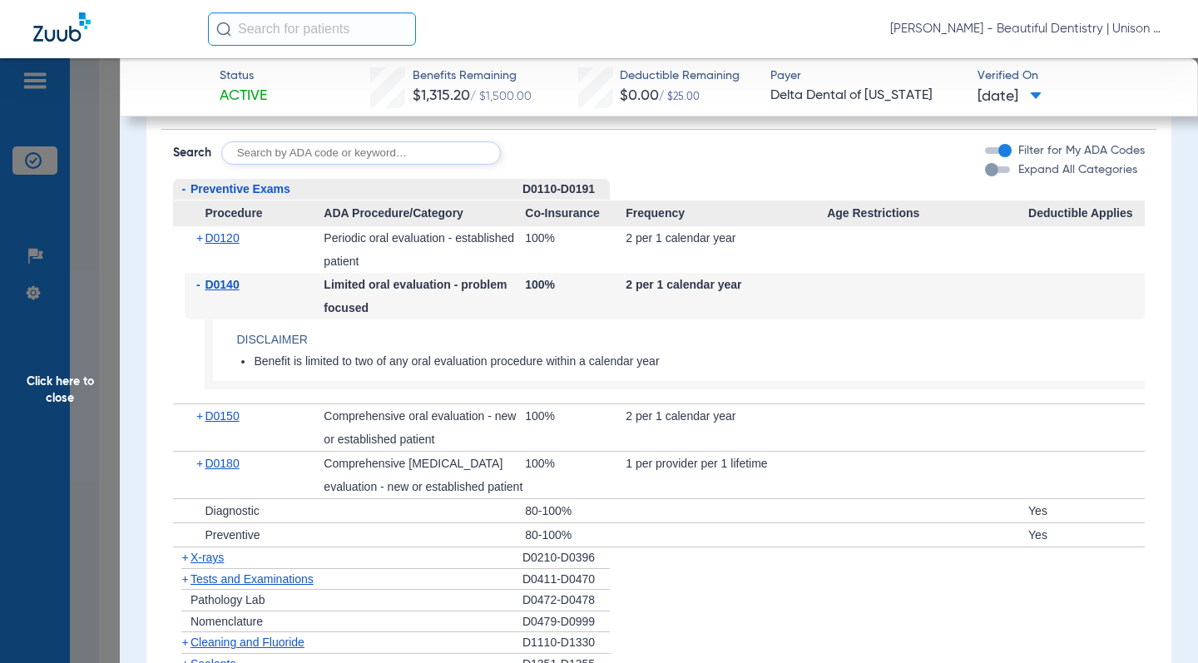
click at [198, 235] on span "+" at bounding box center [200, 237] width 9 height 23
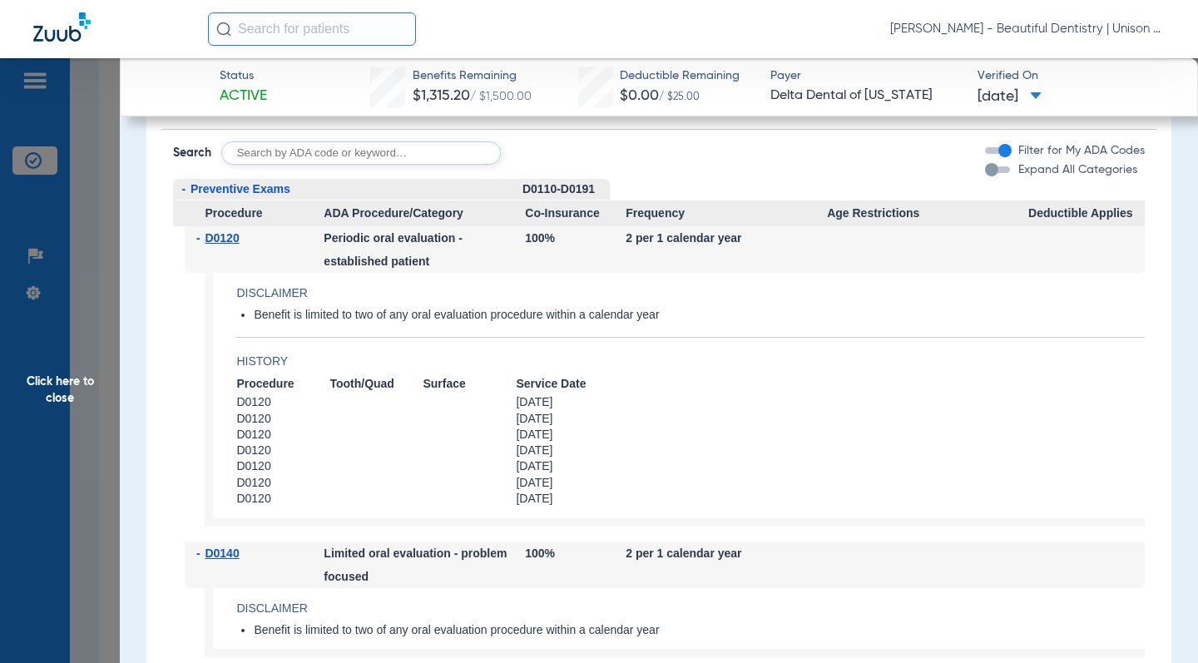
click at [113, 234] on span "Click here to close" at bounding box center [60, 389] width 120 height 663
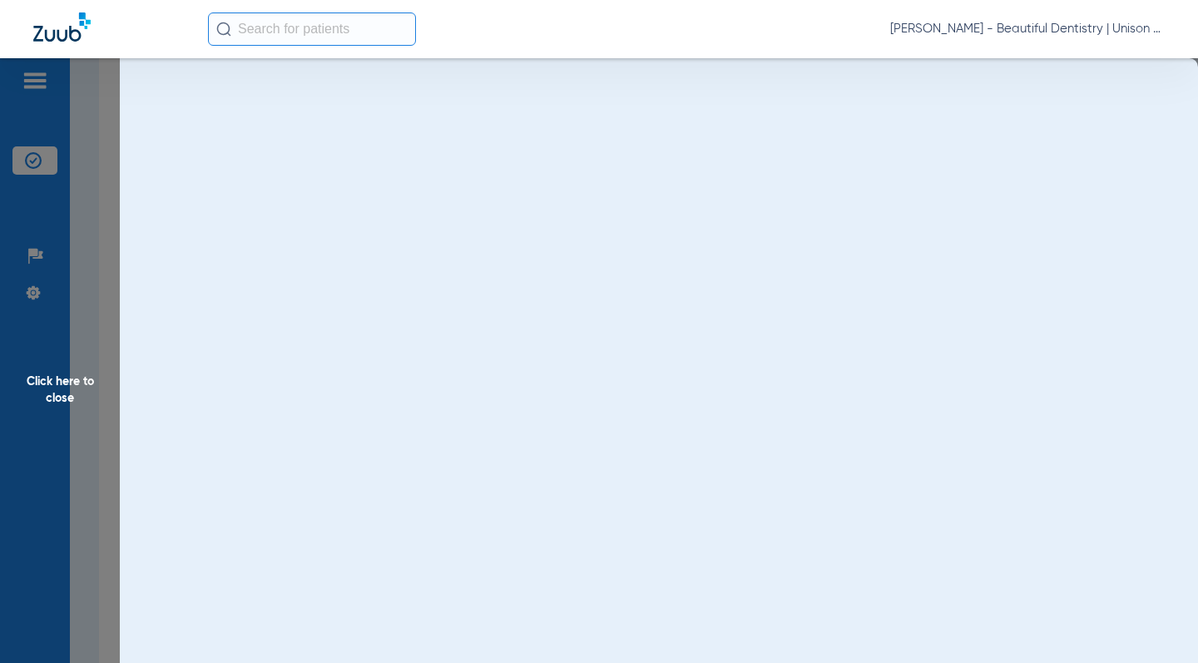
scroll to position [0, 0]
